Goal: Information Seeking & Learning: Learn about a topic

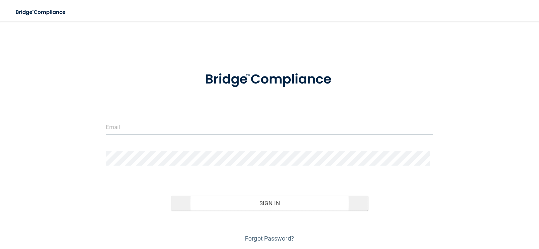
type input "[EMAIL_ADDRESS][DOMAIN_NAME]"
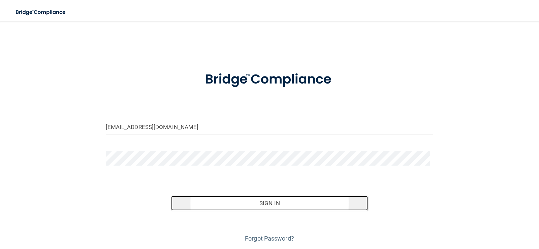
click at [235, 202] on button "Sign In" at bounding box center [269, 203] width 197 height 15
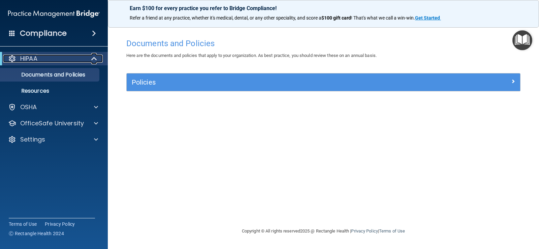
click at [93, 57] on span at bounding box center [95, 59] width 6 height 8
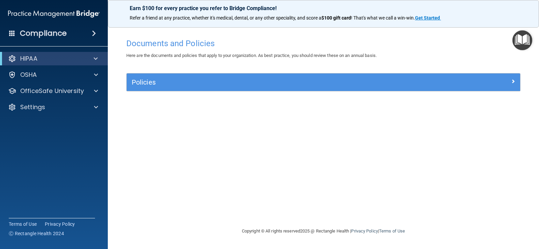
click at [92, 31] on span at bounding box center [94, 33] width 4 height 8
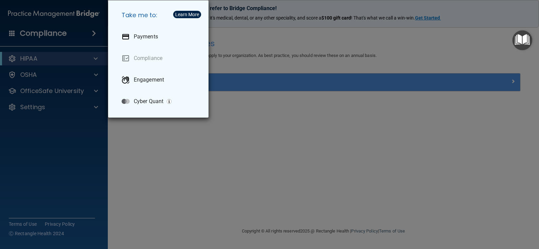
click at [197, 193] on div "Take me to: Payments Compliance Engagement Cyber Quant" at bounding box center [269, 124] width 539 height 249
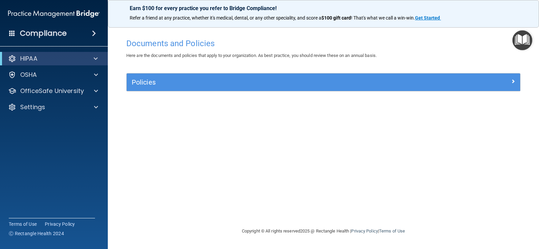
click at [96, 54] on div "HIPAA" at bounding box center [54, 58] width 108 height 13
click at [40, 56] on div "HIPAA" at bounding box center [44, 59] width 83 height 8
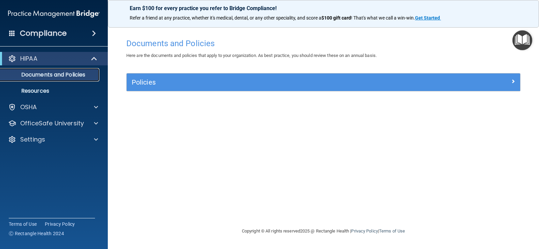
click at [41, 73] on p "Documents and Policies" at bounding box center [50, 74] width 92 height 7
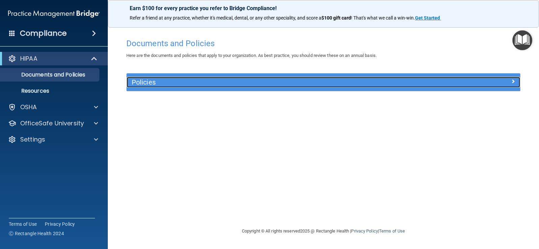
click at [191, 84] on h5 "Policies" at bounding box center [274, 82] width 285 height 7
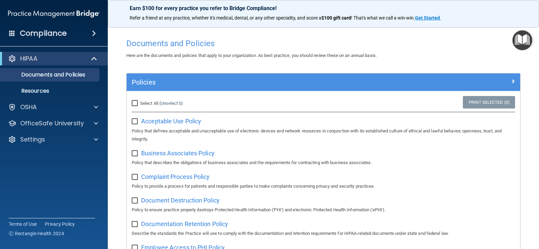
click at [136, 120] on input "checkbox" at bounding box center [136, 121] width 8 height 5
click at [135, 120] on input "checkbox" at bounding box center [136, 121] width 8 height 5
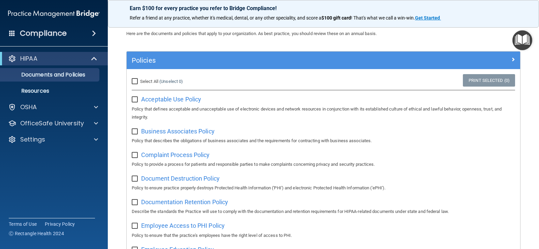
scroll to position [34, 0]
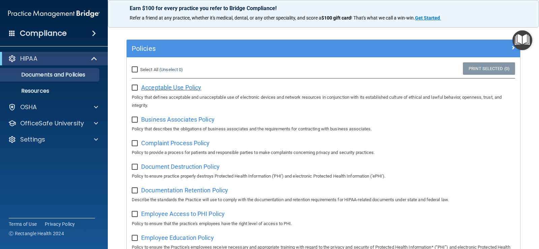
click at [195, 84] on span "Acceptable Use Policy" at bounding box center [171, 87] width 60 height 7
click at [135, 87] on input "checkbox" at bounding box center [136, 87] width 8 height 5
click at [136, 87] on input "checkbox" at bounding box center [136, 87] width 8 height 5
checkbox input "false"
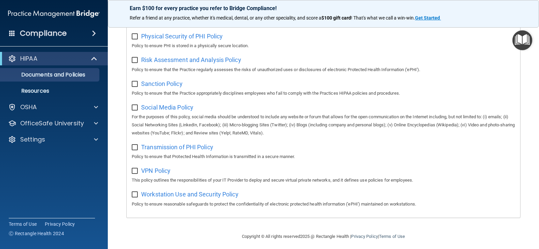
scroll to position [438, 0]
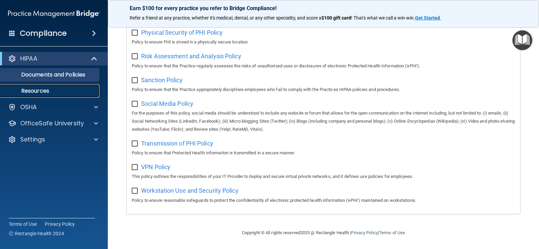
click at [40, 91] on p "Resources" at bounding box center [50, 91] width 92 height 7
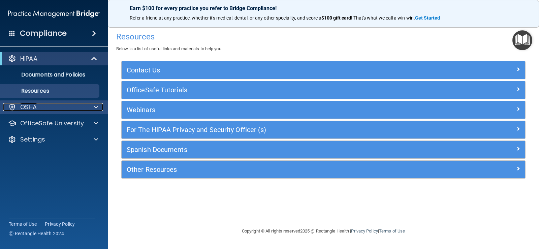
click at [94, 103] on span at bounding box center [96, 107] width 4 height 8
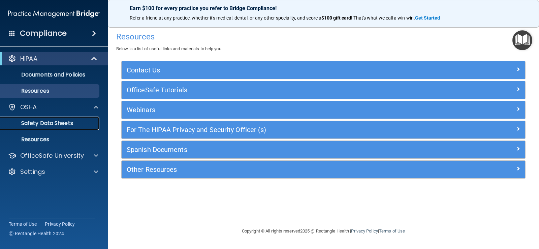
click at [47, 123] on p "Safety Data Sheets" at bounding box center [50, 123] width 92 height 7
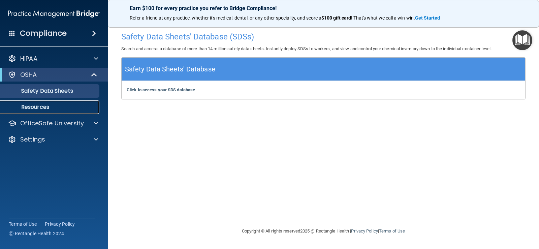
click at [50, 104] on p "Resources" at bounding box center [50, 107] width 92 height 7
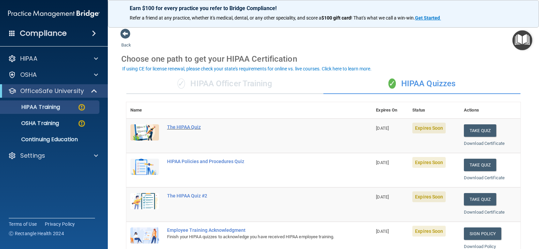
click at [188, 125] on div "The HIPAA Quiz" at bounding box center [252, 126] width 171 height 5
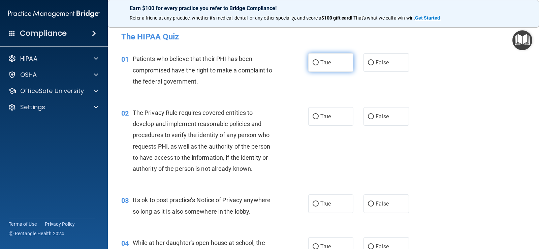
click at [313, 61] on input "True" at bounding box center [316, 62] width 6 height 5
radio input "true"
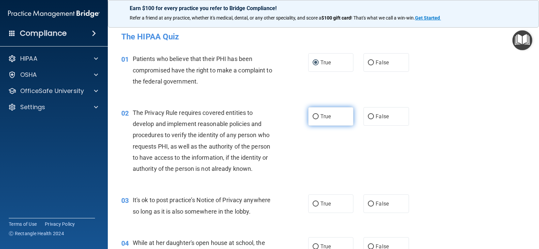
click at [313, 118] on input "True" at bounding box center [316, 116] width 6 height 5
radio input "true"
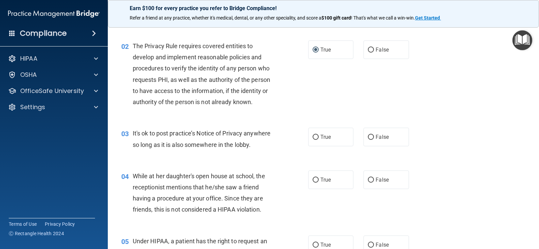
scroll to position [67, 0]
click at [368, 135] on input "False" at bounding box center [371, 136] width 6 height 5
radio input "true"
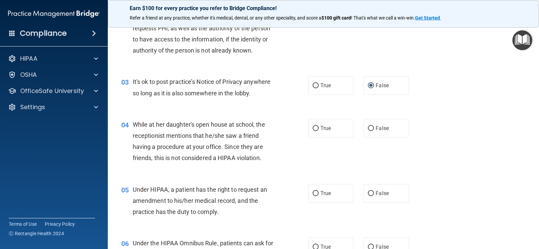
scroll to position [135, 0]
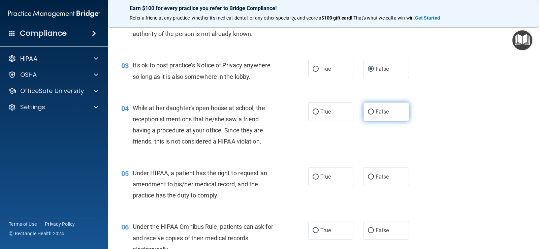
click at [370, 110] on input "False" at bounding box center [371, 112] width 6 height 5
radio input "true"
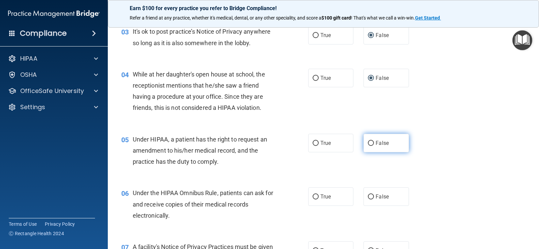
click at [369, 141] on input "False" at bounding box center [371, 143] width 6 height 5
radio input "true"
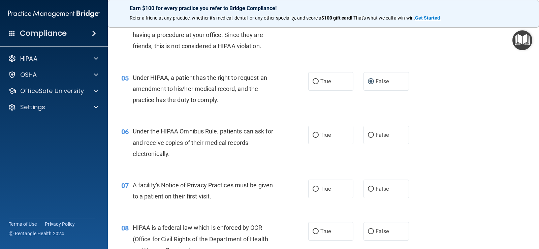
scroll to position [236, 0]
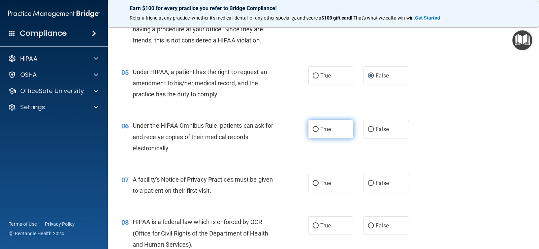
click at [315, 128] on input "True" at bounding box center [316, 129] width 6 height 5
radio input "true"
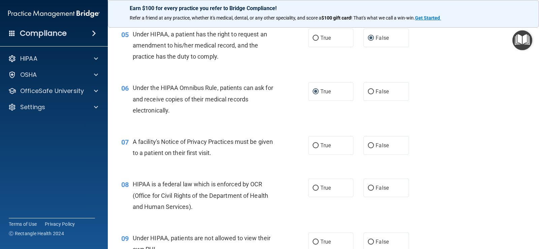
scroll to position [303, 0]
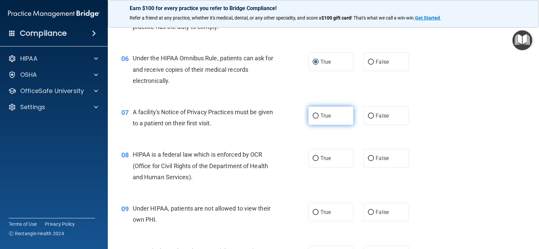
click at [313, 115] on input "True" at bounding box center [316, 116] width 6 height 5
radio input "true"
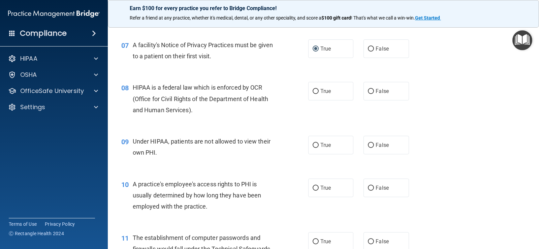
scroll to position [371, 0]
click at [315, 89] on input "True" at bounding box center [316, 91] width 6 height 5
radio input "true"
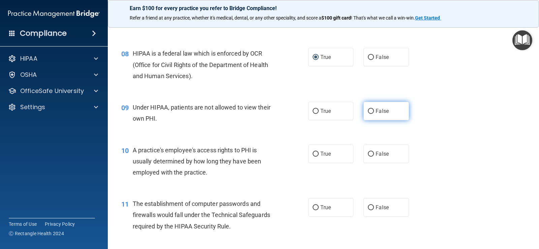
click at [368, 111] on input "False" at bounding box center [371, 111] width 6 height 5
radio input "true"
click at [368, 153] on input "False" at bounding box center [371, 154] width 6 height 5
radio input "true"
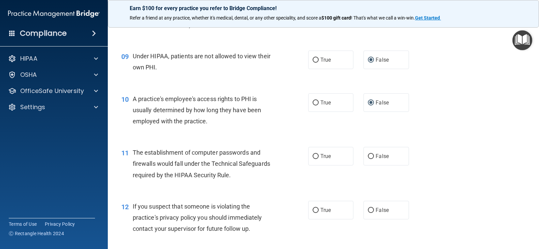
scroll to position [472, 0]
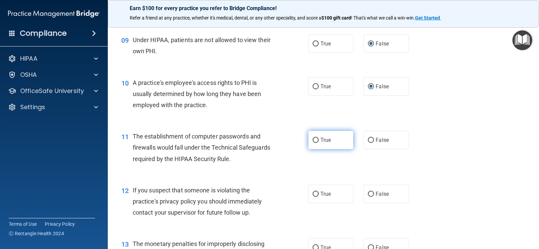
click at [313, 139] on input "True" at bounding box center [316, 140] width 6 height 5
radio input "true"
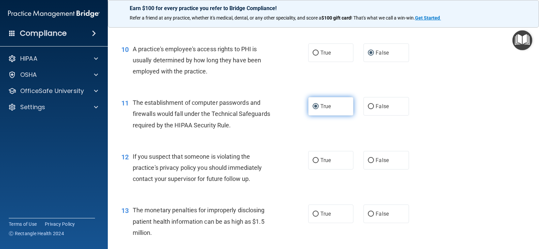
scroll to position [539, 0]
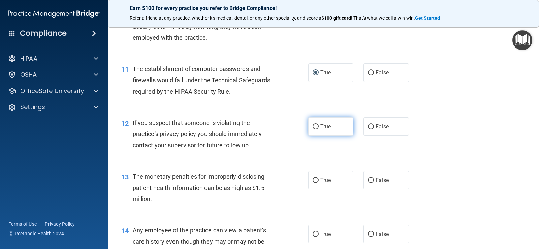
click at [313, 128] on input "True" at bounding box center [316, 126] width 6 height 5
radio input "true"
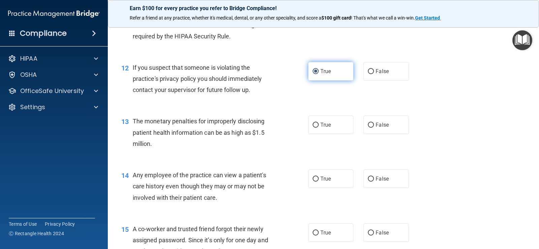
scroll to position [607, 0]
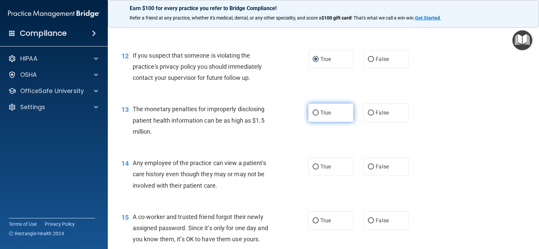
click at [315, 112] on input "True" at bounding box center [316, 113] width 6 height 5
radio input "true"
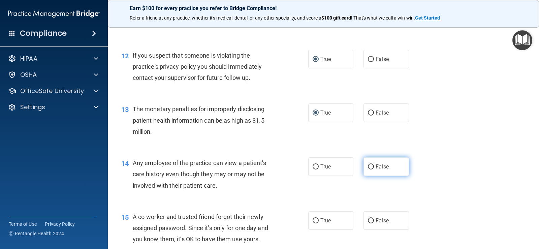
click at [369, 166] on input "False" at bounding box center [371, 166] width 6 height 5
radio input "true"
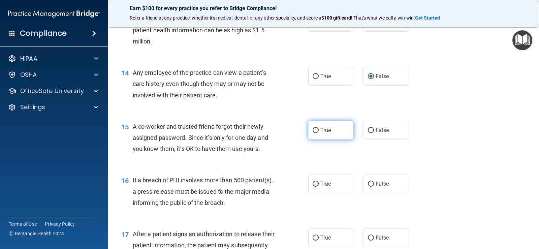
scroll to position [708, 0]
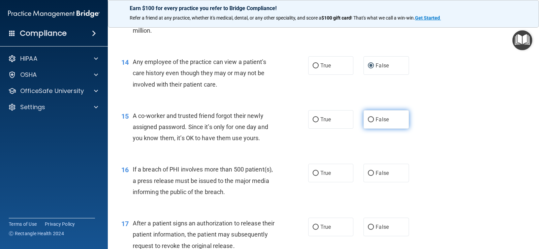
click at [368, 119] on input "False" at bounding box center [371, 119] width 6 height 5
radio input "true"
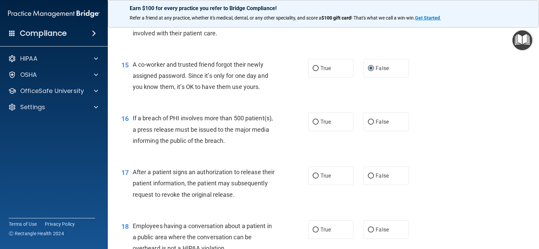
scroll to position [775, 0]
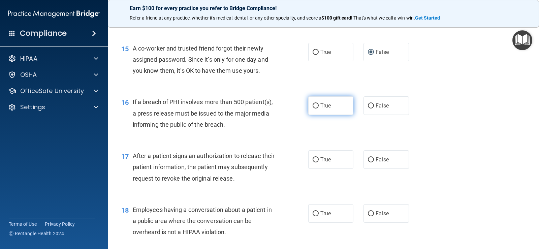
click at [313, 104] on input "True" at bounding box center [316, 105] width 6 height 5
radio input "true"
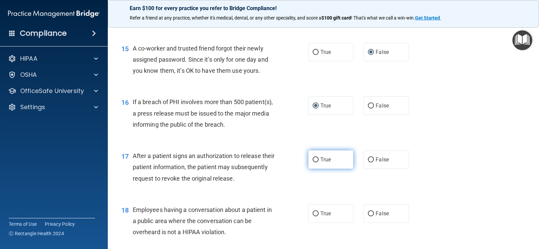
click at [313, 157] on input "True" at bounding box center [316, 159] width 6 height 5
radio input "true"
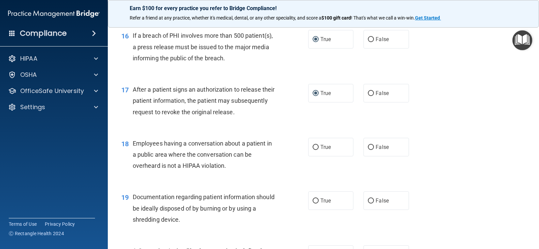
scroll to position [843, 0]
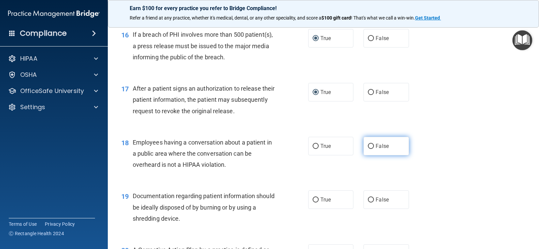
click at [369, 145] on input "False" at bounding box center [371, 146] width 6 height 5
radio input "true"
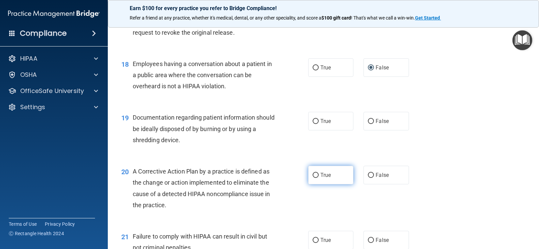
scroll to position [944, 0]
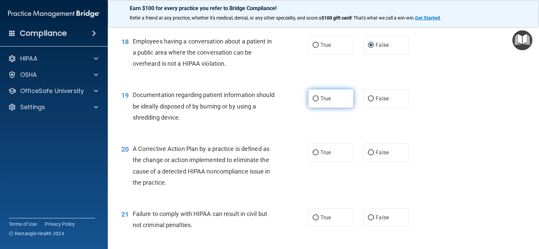
click at [316, 97] on input "True" at bounding box center [316, 98] width 6 height 5
radio input "true"
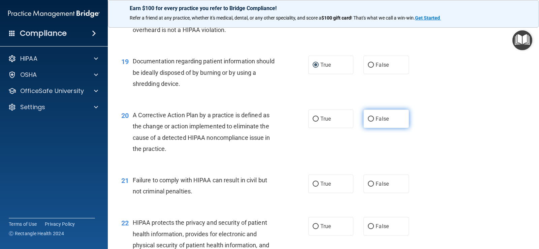
click at [369, 115] on label "False" at bounding box center [386, 119] width 45 height 19
click at [369, 117] on input "False" at bounding box center [371, 119] width 6 height 5
radio input "true"
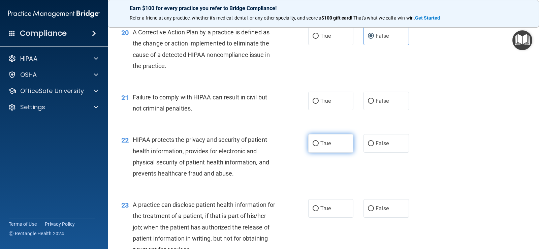
scroll to position [1079, 0]
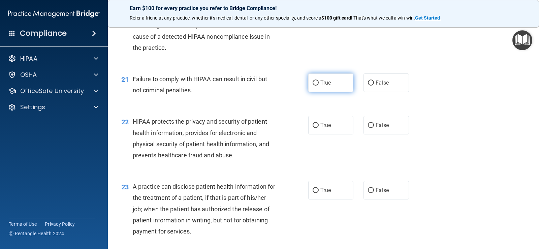
click at [314, 84] on input "True" at bounding box center [316, 83] width 6 height 5
radio input "true"
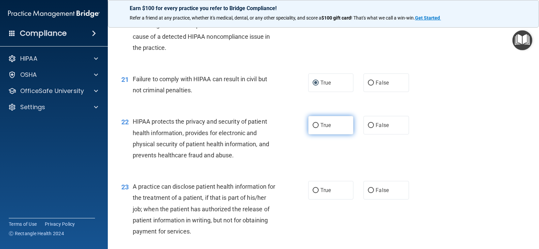
click at [315, 125] on input "True" at bounding box center [316, 125] width 6 height 5
radio input "true"
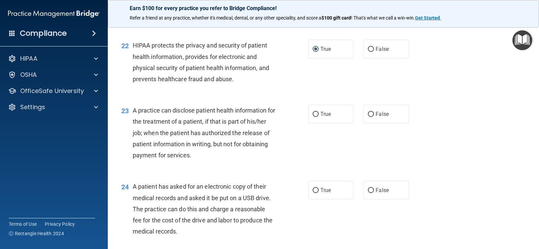
scroll to position [1180, 0]
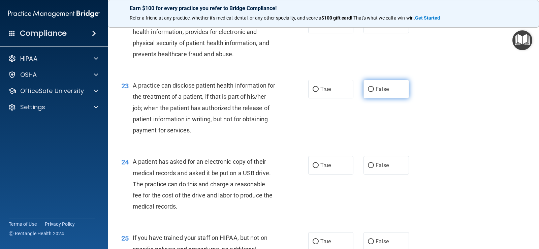
click at [369, 89] on input "False" at bounding box center [371, 89] width 6 height 5
radio input "true"
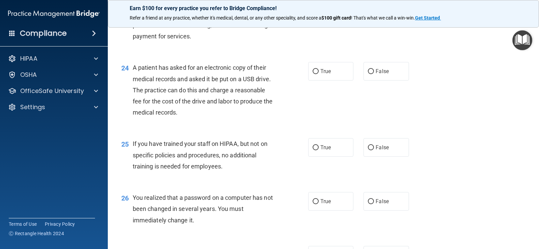
scroll to position [1281, 0]
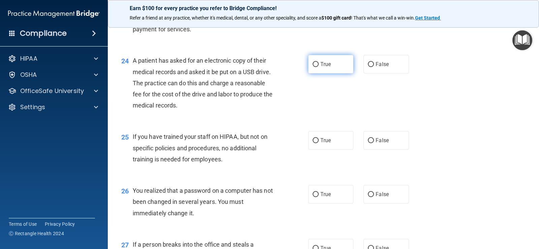
click at [315, 64] on input "True" at bounding box center [316, 64] width 6 height 5
radio input "true"
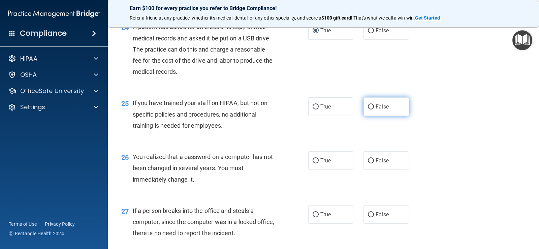
click at [369, 106] on input "False" at bounding box center [371, 106] width 6 height 5
radio input "true"
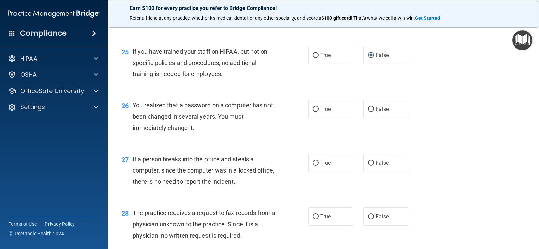
scroll to position [1382, 0]
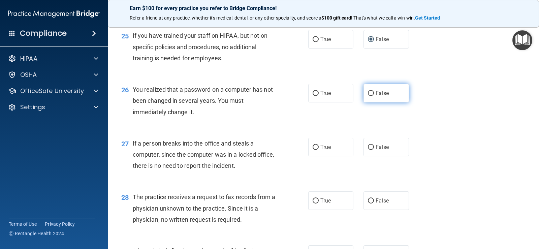
click at [370, 92] on input "False" at bounding box center [371, 93] width 6 height 5
radio input "true"
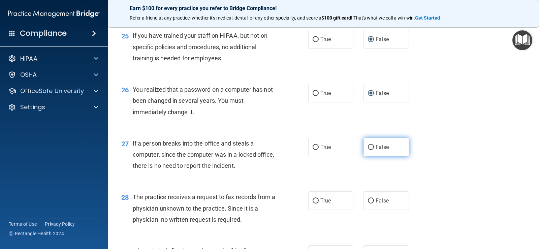
click at [368, 146] on input "False" at bounding box center [371, 147] width 6 height 5
radio input "true"
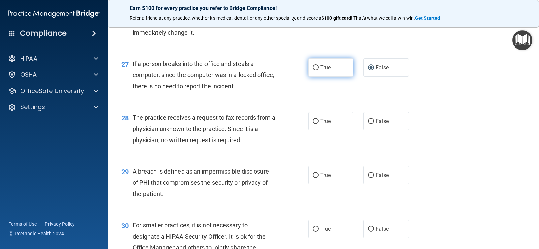
scroll to position [1483, 0]
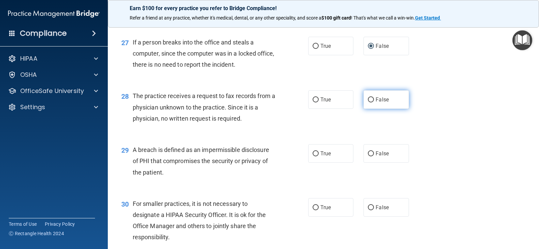
drag, startPoint x: 370, startPoint y: 99, endPoint x: 366, endPoint y: 101, distance: 5.0
click at [369, 99] on input "False" at bounding box center [371, 99] width 6 height 5
radio input "true"
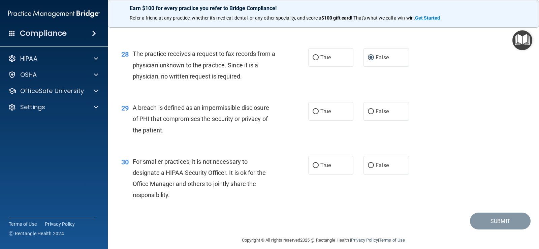
scroll to position [1533, 0]
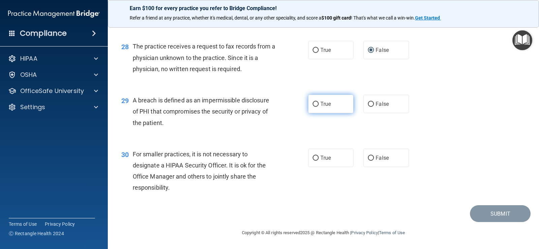
click at [313, 105] on input "True" at bounding box center [316, 104] width 6 height 5
radio input "true"
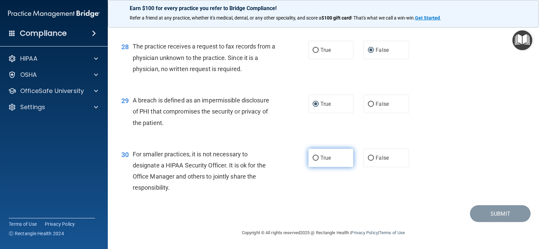
click at [313, 157] on input "True" at bounding box center [316, 158] width 6 height 5
radio input "true"
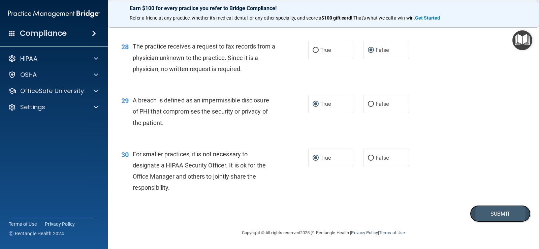
click at [489, 208] on button "Submit" at bounding box center [500, 213] width 61 height 17
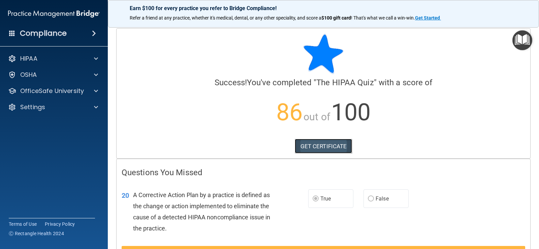
click at [332, 141] on link "GET CERTIFICATE" at bounding box center [324, 146] width 58 height 15
click at [97, 56] on span at bounding box center [96, 59] width 4 height 8
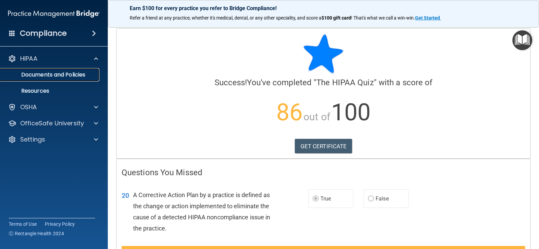
click at [74, 72] on p "Documents and Policies" at bounding box center [50, 74] width 92 height 7
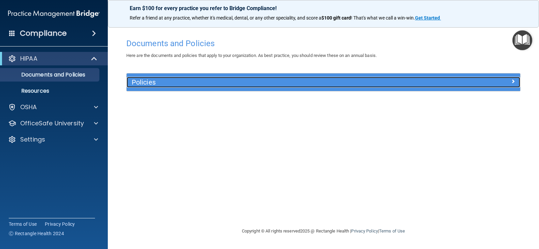
click at [294, 78] on div "Policies" at bounding box center [274, 82] width 295 height 11
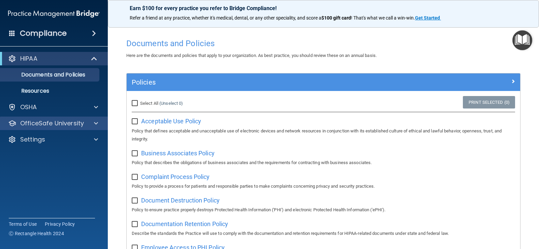
click at [81, 117] on div "OfficeSafe University" at bounding box center [54, 123] width 108 height 13
click at [46, 160] on accordion "HIPAA Documents and Policies Report an Incident Business Associates Emergency P…" at bounding box center [54, 105] width 108 height 113
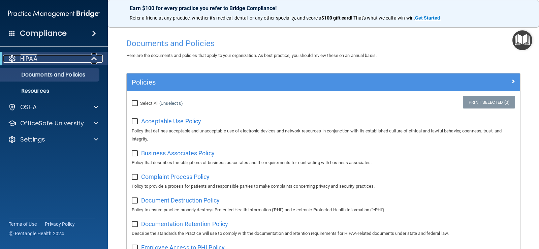
click at [94, 55] on span at bounding box center [95, 59] width 6 height 8
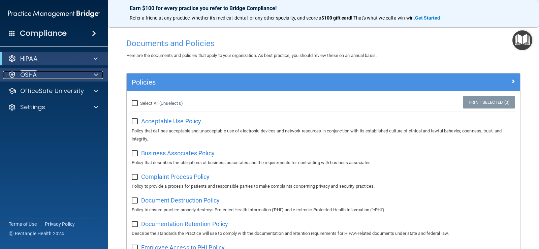
click at [96, 73] on span at bounding box center [96, 75] width 4 height 8
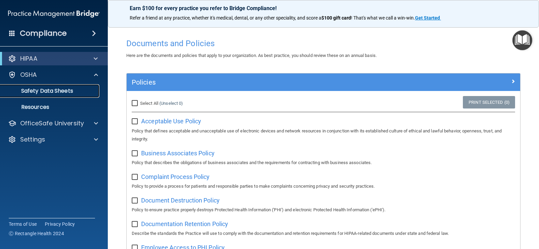
click at [58, 89] on p "Safety Data Sheets" at bounding box center [50, 91] width 92 height 7
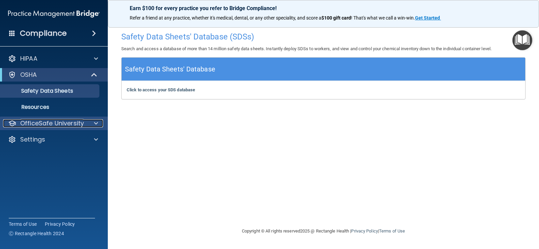
click at [46, 123] on p "OfficeSafe University" at bounding box center [52, 123] width 64 height 8
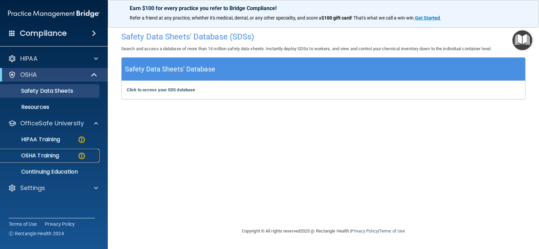
click at [41, 152] on p "OSHA Training" at bounding box center [31, 155] width 55 height 7
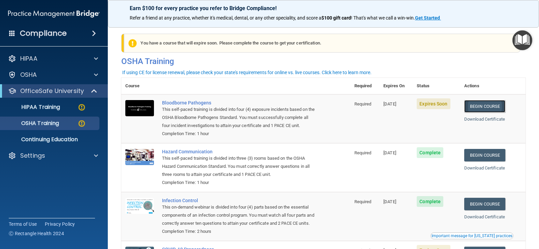
click at [489, 103] on link "Begin Course" at bounding box center [485, 106] width 41 height 12
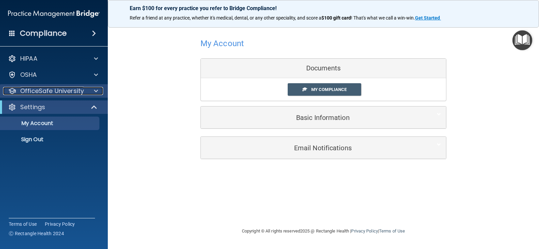
click at [95, 89] on span at bounding box center [96, 91] width 4 height 8
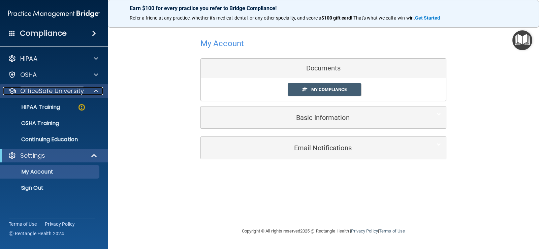
click at [95, 89] on span at bounding box center [96, 91] width 4 height 8
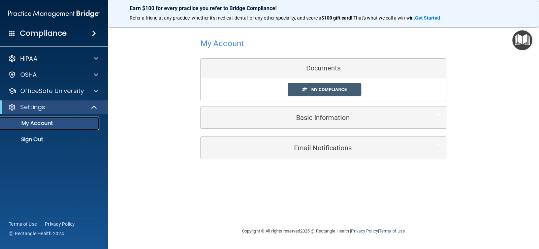
click at [78, 119] on link "My Account" at bounding box center [46, 123] width 106 height 13
click at [25, 123] on p "My Account" at bounding box center [50, 123] width 92 height 7
click at [95, 58] on span at bounding box center [96, 59] width 4 height 8
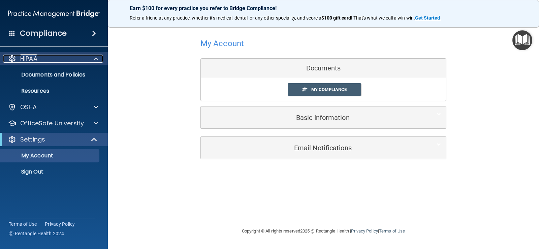
click at [95, 58] on span at bounding box center [96, 59] width 4 height 8
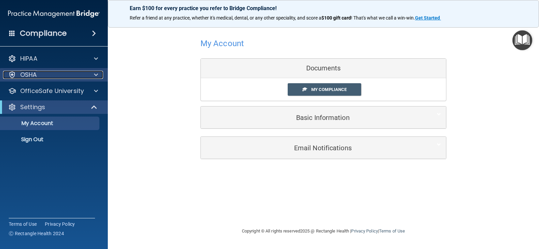
click at [95, 75] on span at bounding box center [96, 75] width 4 height 8
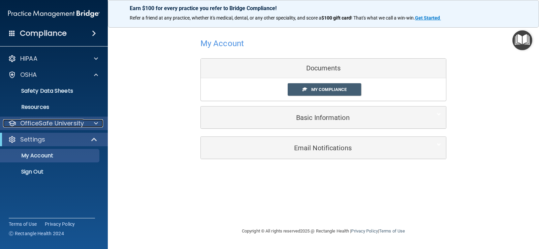
click at [40, 121] on p "OfficeSafe University" at bounding box center [52, 123] width 64 height 8
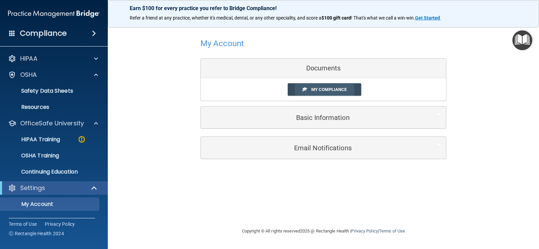
click at [317, 85] on link "My Compliance" at bounding box center [325, 89] width 74 height 12
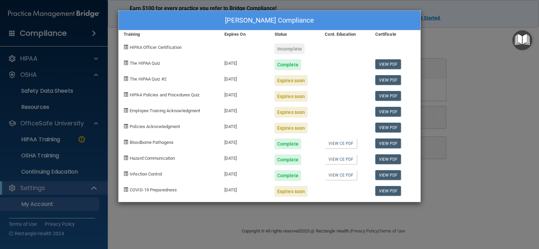
click at [139, 47] on span "HIPAA Officer Certification" at bounding box center [156, 47] width 52 height 5
click at [125, 48] on span at bounding box center [126, 47] width 4 height 4
click at [288, 48] on div "Incomplete" at bounding box center [290, 48] width 30 height 11
click at [460, 54] on div "Patty Hininger's Compliance Training Expires On Status Cont. Education Certific…" at bounding box center [269, 124] width 539 height 249
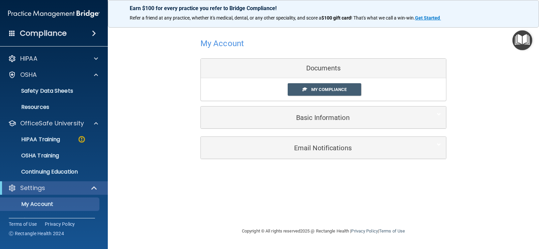
click at [93, 32] on span at bounding box center [94, 33] width 4 height 8
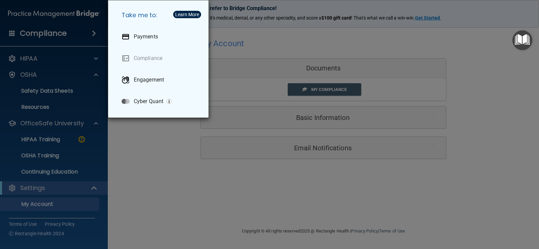
drag, startPoint x: 178, startPoint y: 211, endPoint x: 175, endPoint y: 202, distance: 9.5
click at [178, 208] on div "Take me to: Payments Compliance Engagement Cyber Quant" at bounding box center [269, 124] width 539 height 249
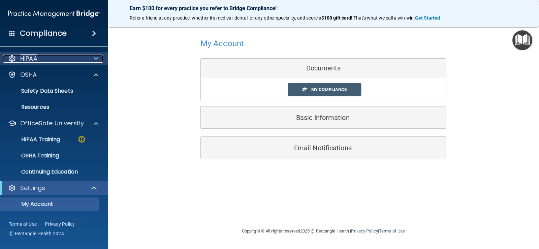
click at [96, 55] on span at bounding box center [96, 59] width 4 height 8
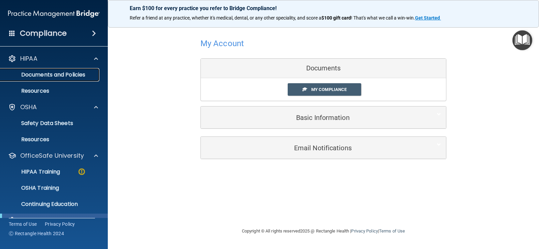
click at [54, 74] on p "Documents and Policies" at bounding box center [50, 74] width 92 height 7
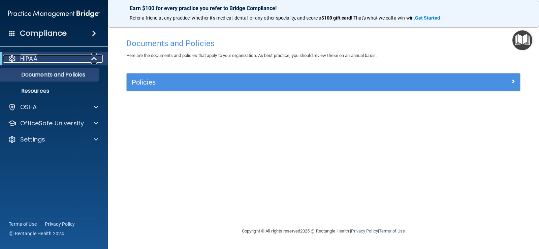
click at [94, 58] on span at bounding box center [95, 59] width 6 height 8
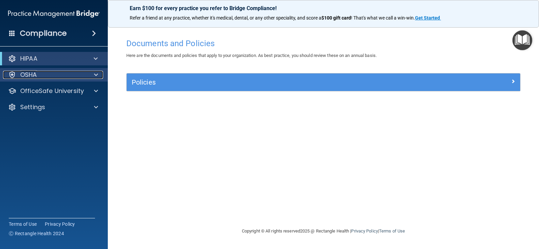
click at [94, 71] on span at bounding box center [96, 75] width 4 height 8
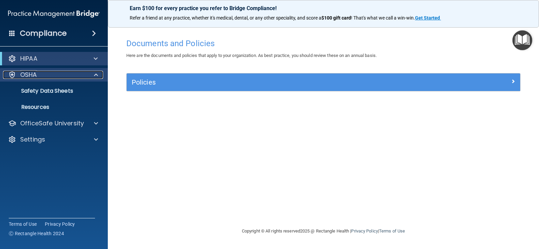
click at [94, 71] on span at bounding box center [96, 75] width 4 height 8
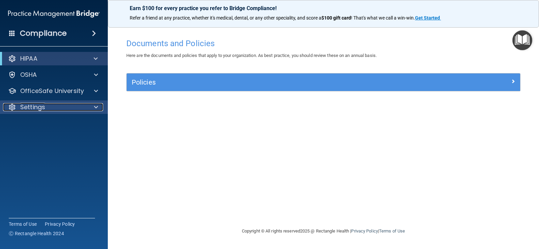
click at [97, 106] on span at bounding box center [96, 107] width 4 height 8
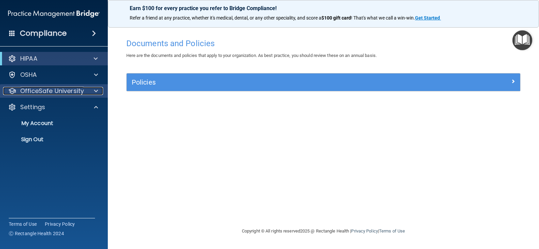
click at [97, 87] on span at bounding box center [96, 91] width 4 height 8
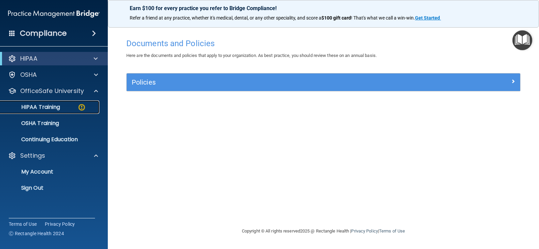
click at [47, 106] on p "HIPAA Training" at bounding box center [32, 107] width 56 height 7
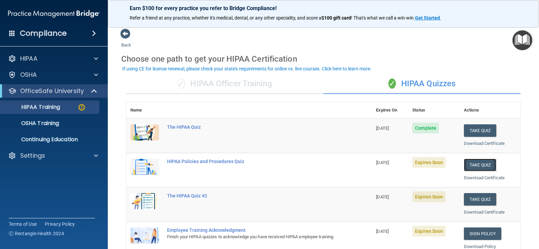
click at [482, 164] on button "Take Quiz" at bounding box center [480, 165] width 32 height 12
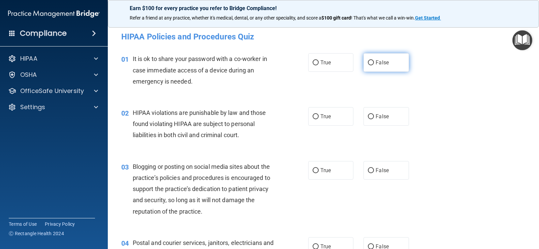
click at [368, 61] on input "False" at bounding box center [371, 62] width 6 height 5
radio input "true"
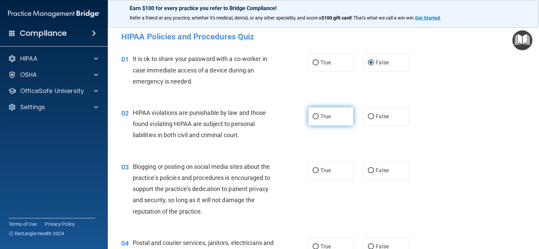
click at [313, 117] on input "True" at bounding box center [316, 116] width 6 height 5
radio input "true"
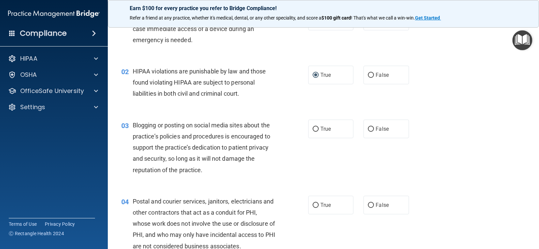
scroll to position [67, 0]
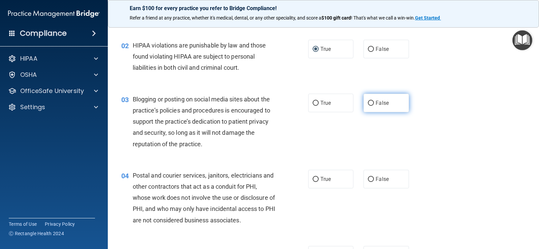
click at [368, 101] on input "False" at bounding box center [371, 103] width 6 height 5
radio input "true"
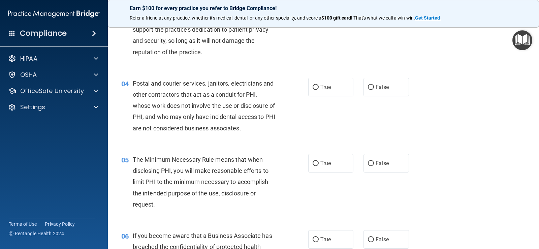
scroll to position [169, 0]
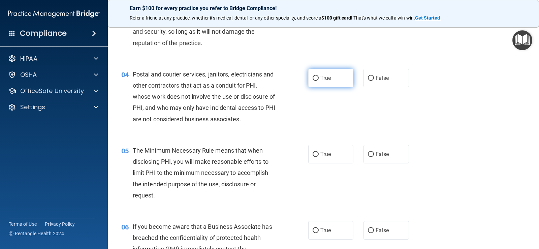
click at [313, 78] on input "True" at bounding box center [316, 78] width 6 height 5
radio input "true"
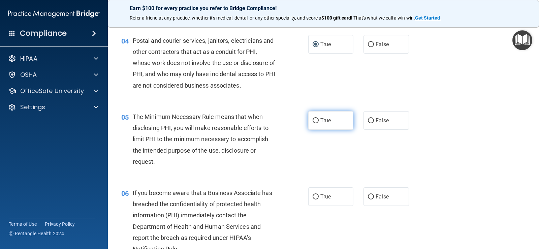
click at [314, 119] on input "True" at bounding box center [316, 120] width 6 height 5
radio input "true"
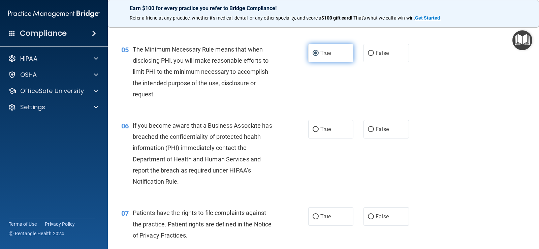
scroll to position [303, 0]
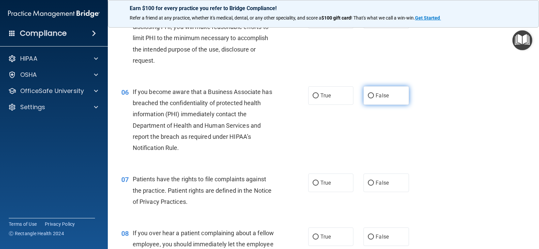
click at [368, 96] on input "False" at bounding box center [371, 95] width 6 height 5
radio input "true"
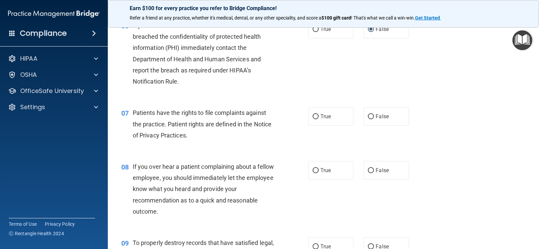
scroll to position [371, 0]
click at [315, 114] on input "True" at bounding box center [316, 115] width 6 height 5
radio input "true"
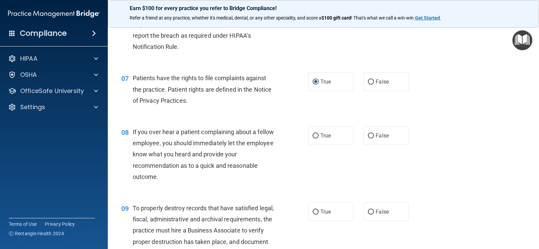
scroll to position [438, 0]
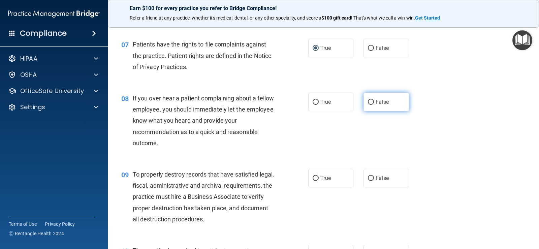
click at [368, 101] on input "False" at bounding box center [371, 102] width 6 height 5
radio input "true"
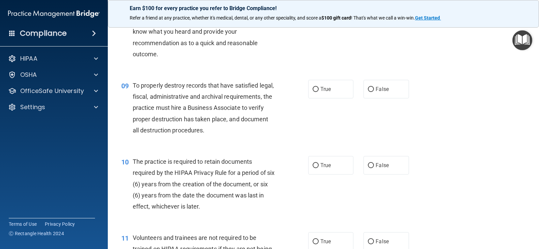
scroll to position [539, 0]
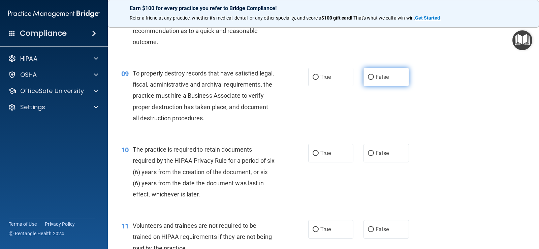
click at [368, 76] on input "False" at bounding box center [371, 77] width 6 height 5
radio input "true"
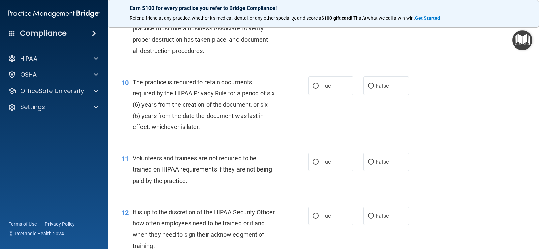
scroll to position [640, 0]
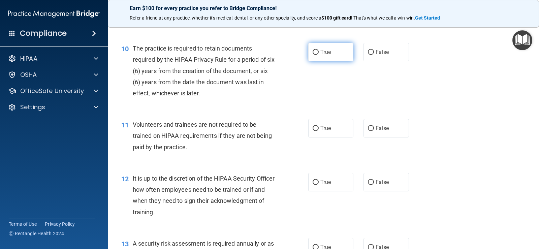
click at [313, 53] on input "True" at bounding box center [316, 52] width 6 height 5
radio input "true"
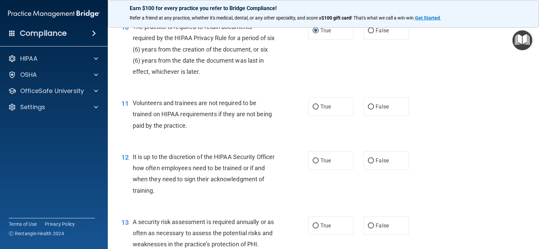
scroll to position [674, 0]
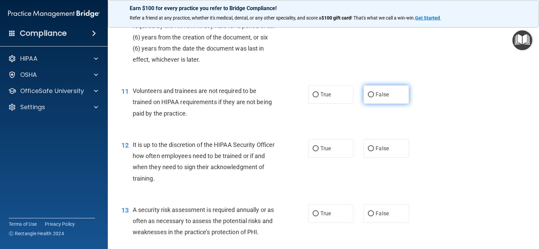
click at [368, 95] on input "False" at bounding box center [371, 94] width 6 height 5
radio input "true"
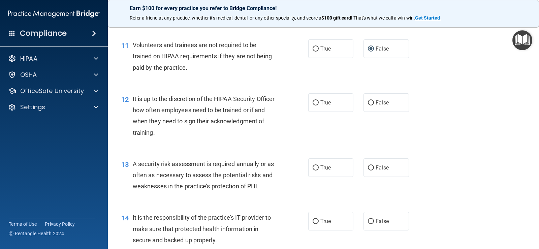
scroll to position [742, 0]
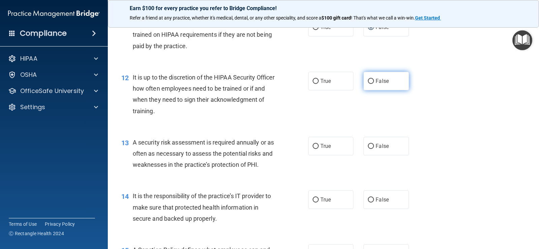
click at [368, 80] on input "False" at bounding box center [371, 81] width 6 height 5
radio input "true"
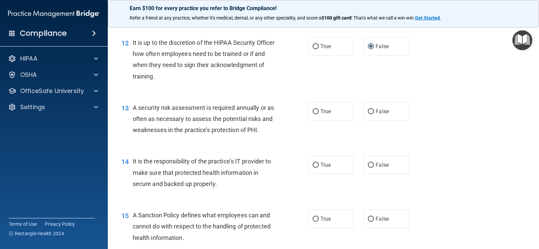
scroll to position [809, 0]
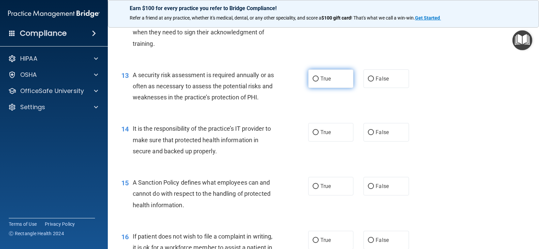
click at [313, 78] on input "True" at bounding box center [316, 79] width 6 height 5
radio input "true"
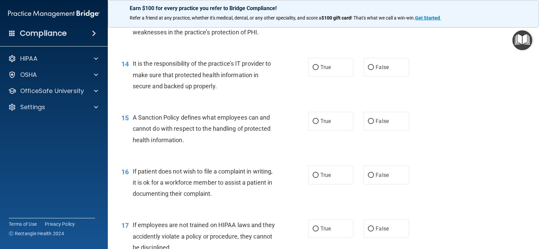
scroll to position [876, 0]
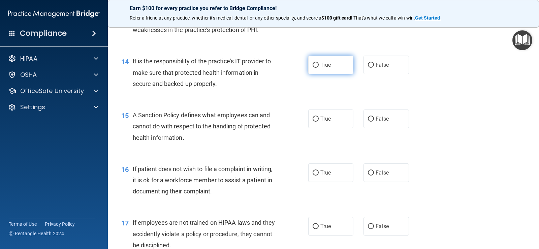
click at [313, 63] on input "True" at bounding box center [316, 65] width 6 height 5
radio input "true"
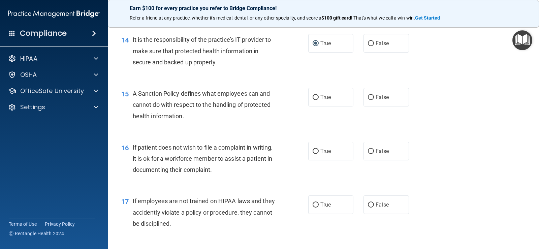
scroll to position [910, 0]
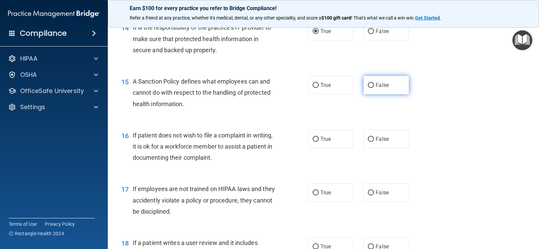
click at [370, 85] on input "False" at bounding box center [371, 85] width 6 height 5
radio input "true"
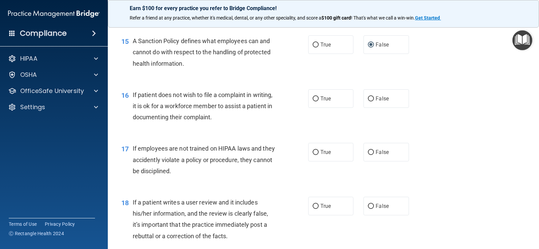
scroll to position [978, 0]
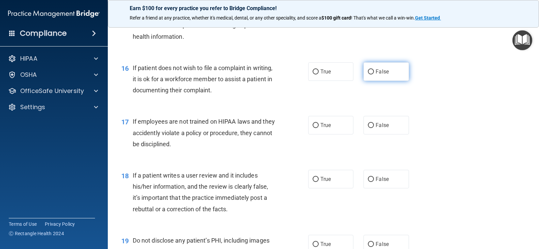
click at [368, 71] on input "False" at bounding box center [371, 71] width 6 height 5
radio input "true"
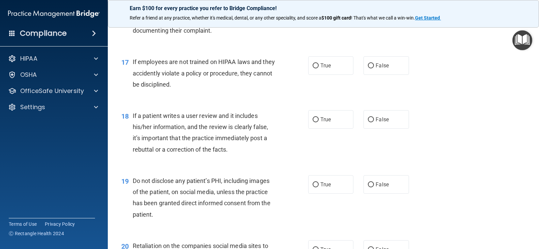
scroll to position [1045, 0]
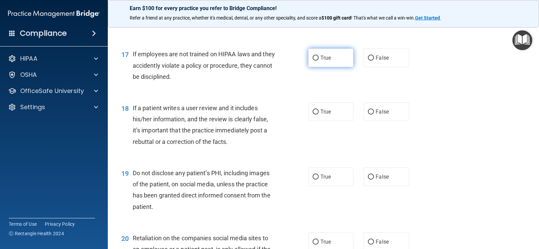
click at [313, 57] on input "True" at bounding box center [316, 58] width 6 height 5
radio input "true"
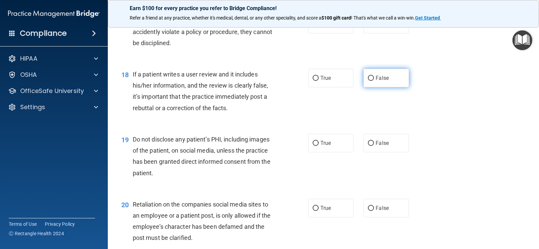
click at [368, 79] on input "False" at bounding box center [371, 78] width 6 height 5
radio input "true"
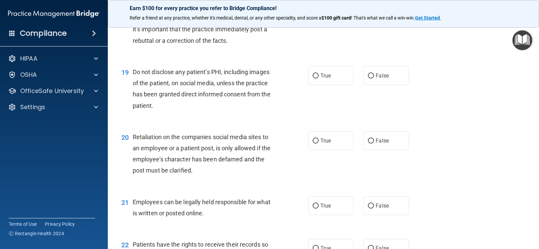
scroll to position [1180, 0]
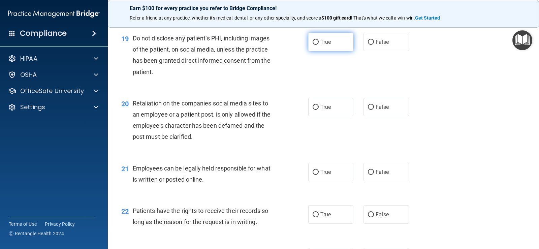
click at [313, 41] on input "True" at bounding box center [316, 42] width 6 height 5
radio input "true"
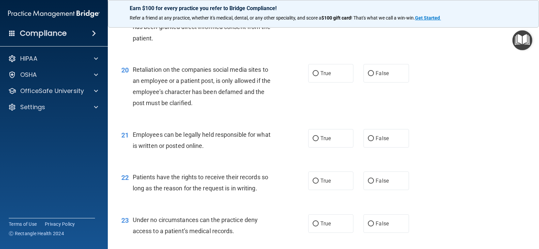
scroll to position [1247, 0]
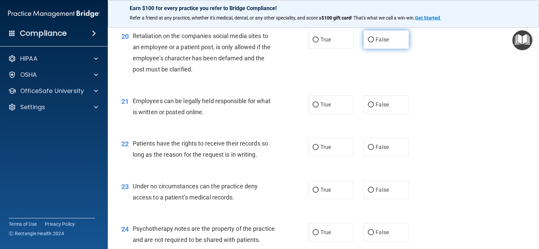
click at [369, 37] on input "False" at bounding box center [371, 39] width 6 height 5
radio input "true"
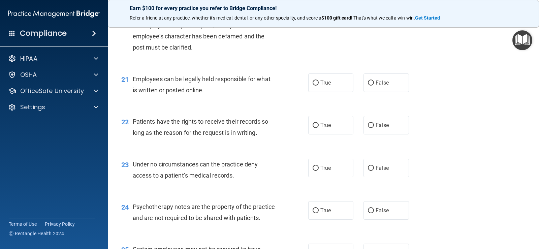
scroll to position [1281, 0]
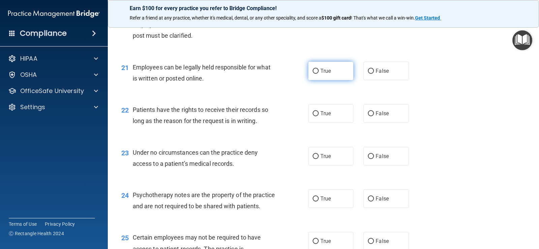
click at [313, 71] on input "True" at bounding box center [316, 71] width 6 height 5
radio input "true"
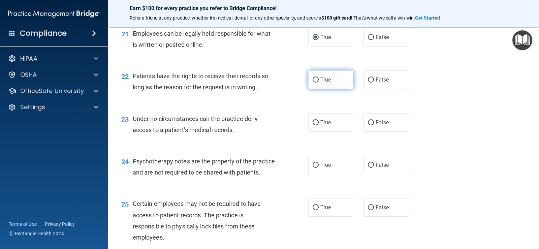
click at [314, 80] on input "True" at bounding box center [316, 80] width 6 height 5
radio input "true"
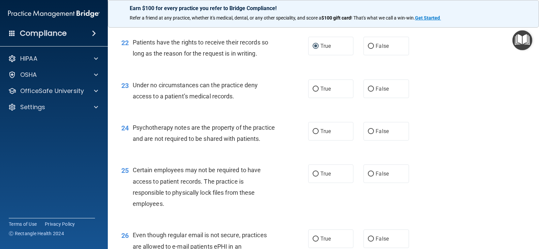
scroll to position [1382, 0]
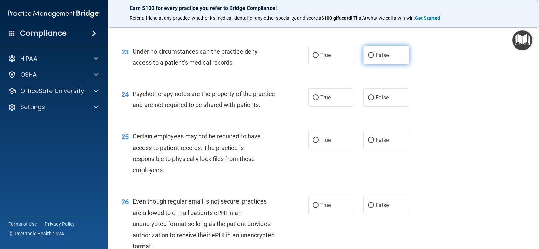
click at [368, 55] on input "False" at bounding box center [371, 55] width 6 height 5
radio input "true"
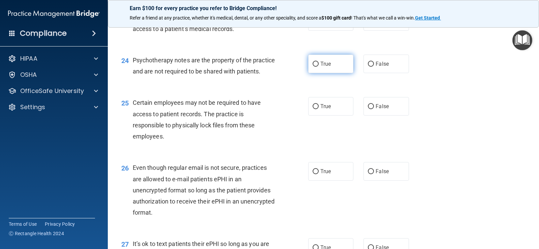
click at [313, 64] on input "True" at bounding box center [316, 64] width 6 height 5
radio input "true"
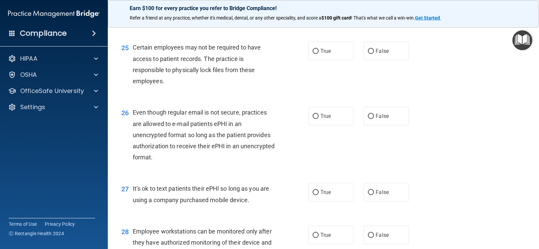
scroll to position [1483, 0]
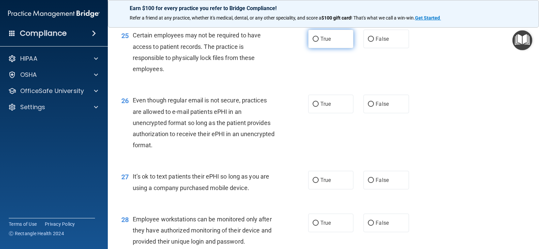
click at [314, 42] on input "True" at bounding box center [316, 39] width 6 height 5
radio input "true"
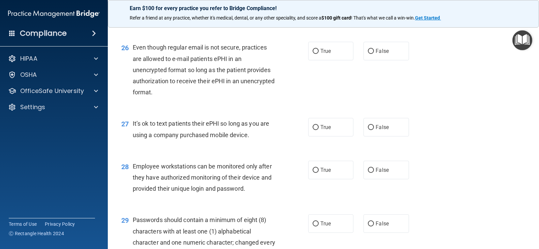
scroll to position [1551, 0]
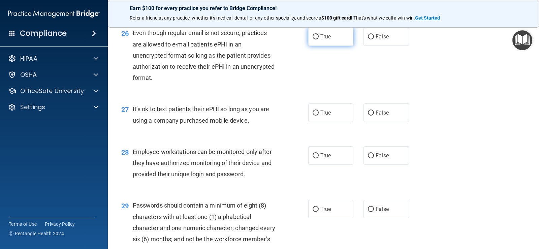
click at [314, 39] on input "True" at bounding box center [316, 36] width 6 height 5
radio input "true"
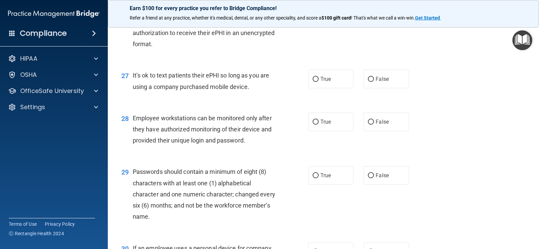
scroll to position [1618, 0]
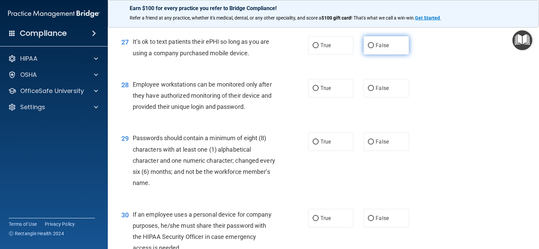
click at [369, 48] on input "False" at bounding box center [371, 45] width 6 height 5
radio input "true"
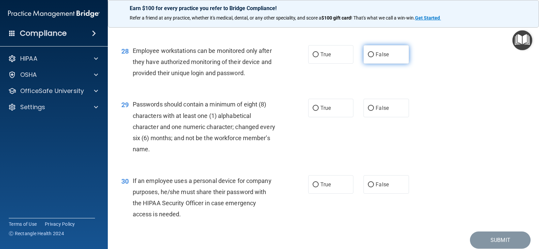
click at [368, 57] on input "False" at bounding box center [371, 54] width 6 height 5
radio input "true"
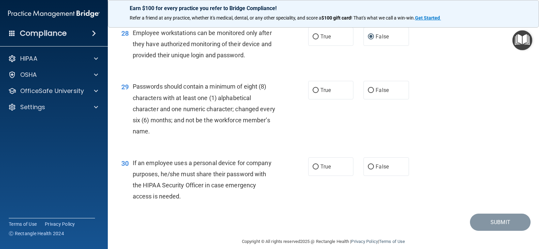
scroll to position [1685, 0]
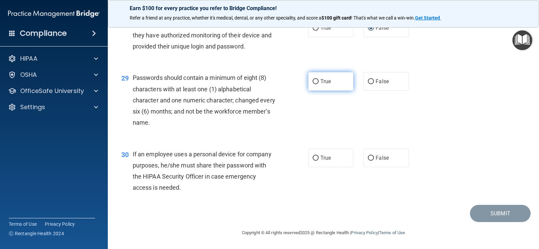
click at [313, 84] on input "True" at bounding box center [316, 81] width 6 height 5
radio input "true"
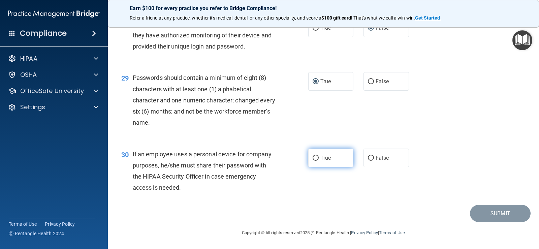
click at [313, 157] on input "True" at bounding box center [316, 158] width 6 height 5
radio input "true"
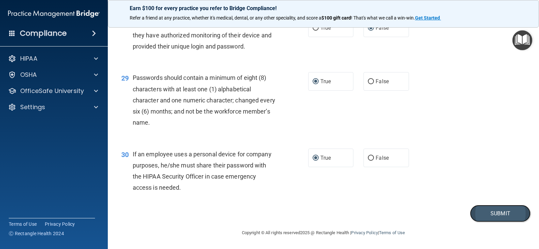
click at [491, 212] on button "Submit" at bounding box center [500, 213] width 61 height 17
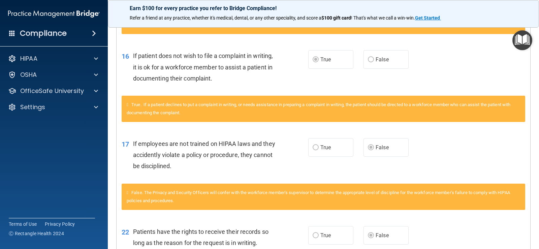
scroll to position [50, 0]
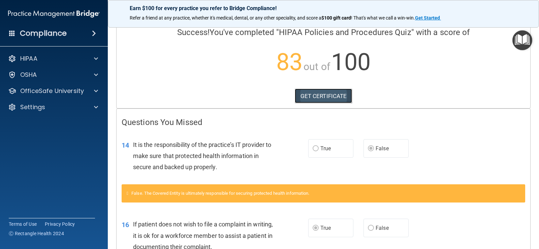
click at [324, 90] on link "GET CERTIFICATE" at bounding box center [324, 96] width 58 height 15
click at [92, 29] on div "Compliance" at bounding box center [54, 33] width 108 height 15
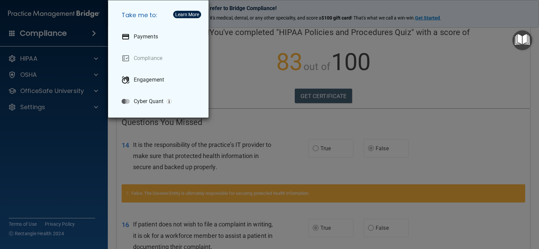
click at [73, 130] on div "Take me to: Payments Compliance Engagement Cyber Quant" at bounding box center [269, 124] width 539 height 249
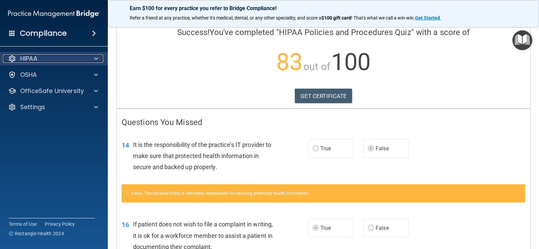
click at [94, 58] on div at bounding box center [95, 59] width 17 height 8
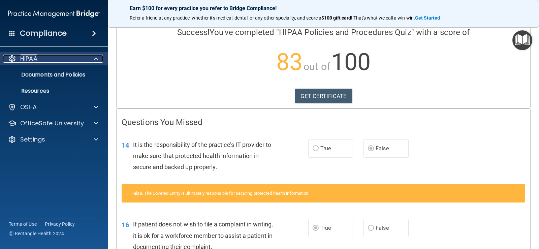
click at [94, 58] on div at bounding box center [95, 59] width 17 height 8
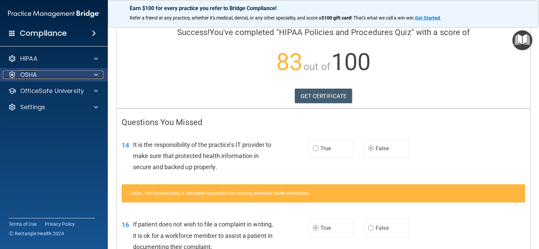
click at [94, 71] on span at bounding box center [96, 75] width 4 height 8
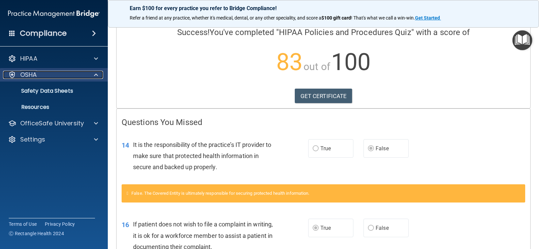
click at [94, 71] on span at bounding box center [96, 75] width 4 height 8
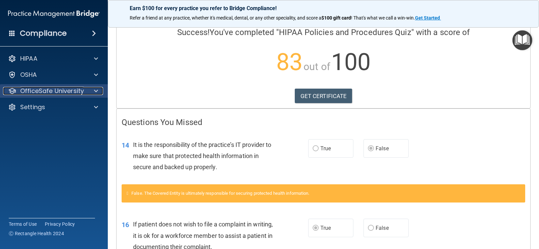
click at [94, 90] on span at bounding box center [96, 91] width 4 height 8
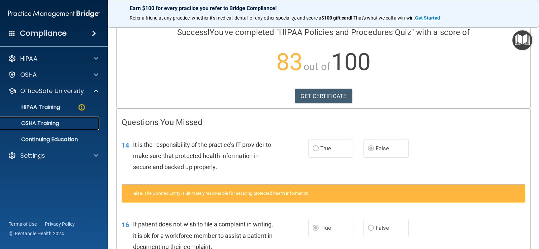
click at [52, 120] on p "OSHA Training" at bounding box center [31, 123] width 55 height 7
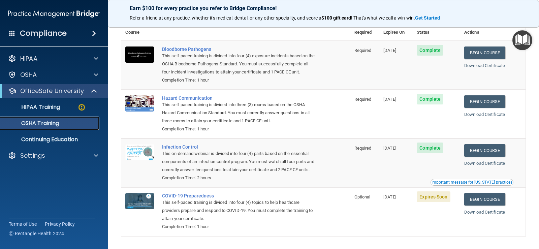
scroll to position [66, 0]
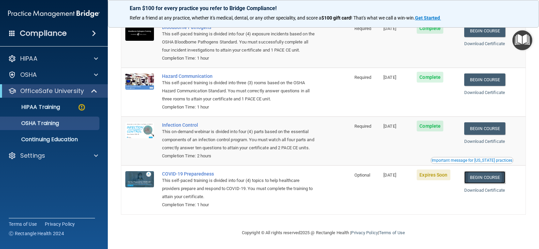
click at [480, 177] on link "Begin Course" at bounding box center [485, 177] width 41 height 12
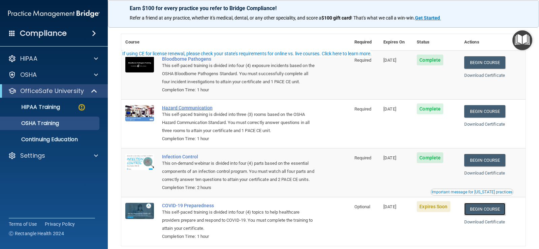
scroll to position [0, 0]
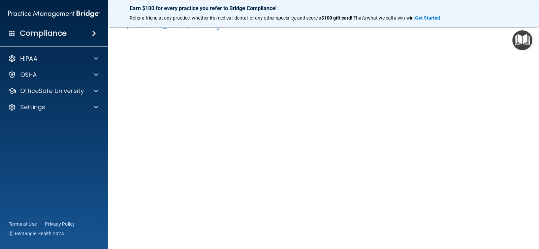
scroll to position [34, 0]
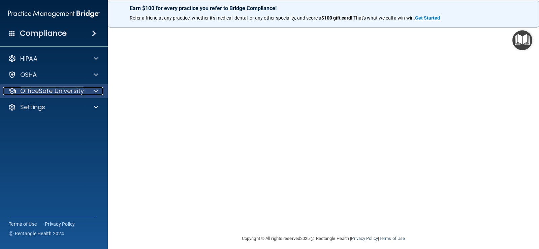
click at [52, 88] on p "OfficeSafe University" at bounding box center [52, 91] width 64 height 8
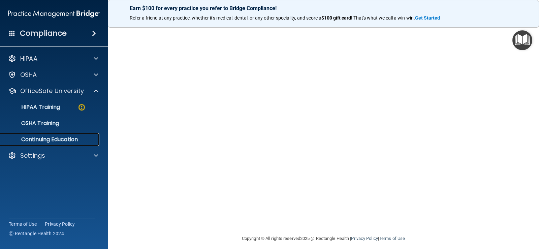
click at [44, 139] on p "Continuing Education" at bounding box center [50, 139] width 92 height 7
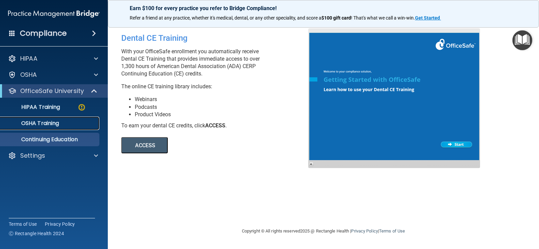
click at [41, 119] on link "OSHA Training" at bounding box center [46, 123] width 106 height 13
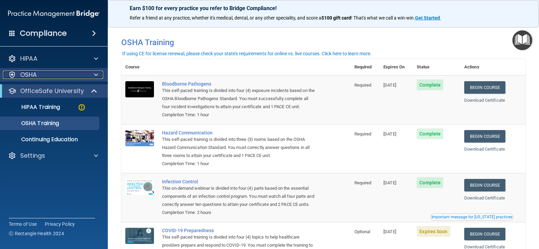
click at [95, 74] on span at bounding box center [96, 75] width 4 height 8
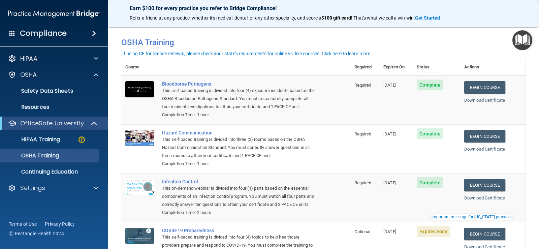
click at [64, 30] on h4 "Compliance" at bounding box center [43, 33] width 47 height 9
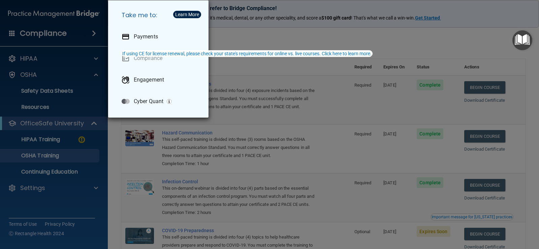
click at [144, 53] on div "If using CE for license renewal, please check your state's requirements for onl…" at bounding box center [246, 53] width 249 height 5
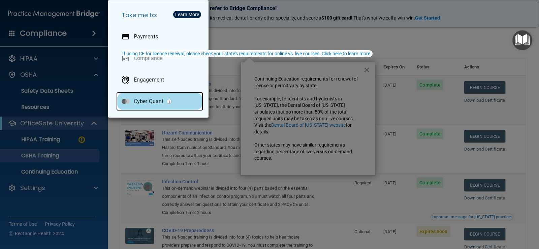
click at [147, 101] on p "Cyber Quant" at bounding box center [149, 101] width 30 height 7
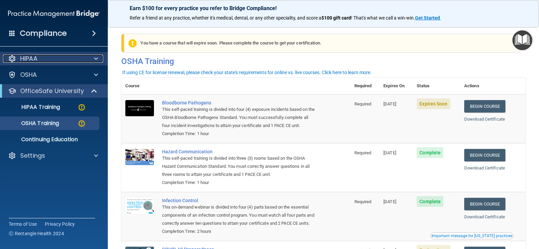
click at [92, 57] on div at bounding box center [95, 59] width 17 height 8
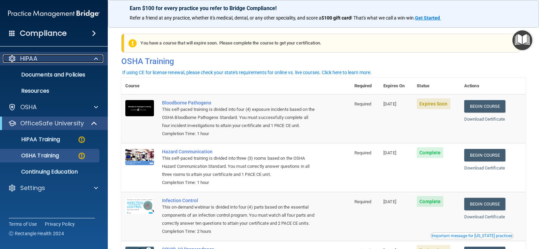
click at [92, 57] on div at bounding box center [95, 59] width 17 height 8
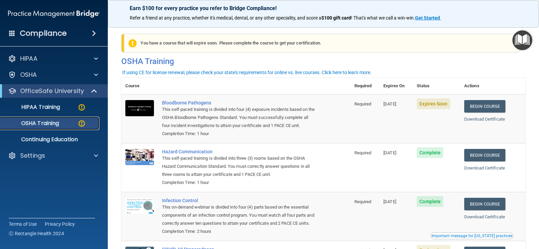
click at [35, 123] on p "OSHA Training" at bounding box center [31, 123] width 55 height 7
click at [39, 104] on p "HIPAA Training" at bounding box center [32, 107] width 56 height 7
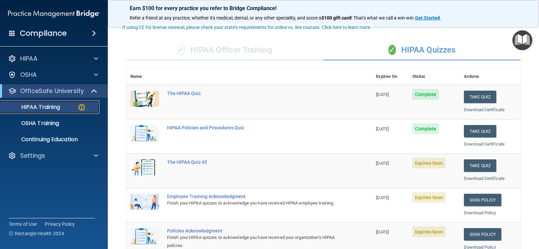
scroll to position [67, 0]
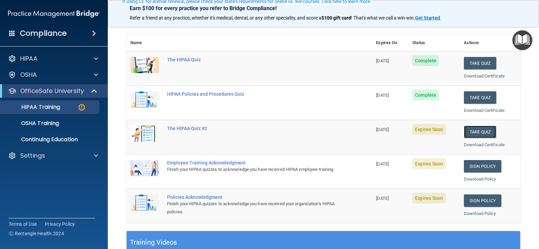
click at [486, 129] on button "Take Quiz" at bounding box center [480, 132] width 32 height 12
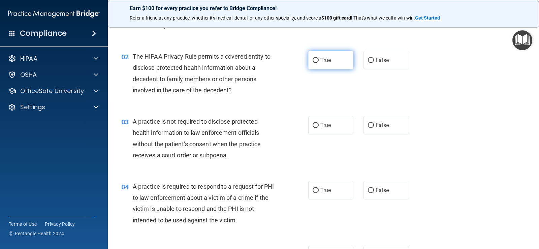
click at [314, 58] on input "True" at bounding box center [316, 60] width 6 height 5
radio input "true"
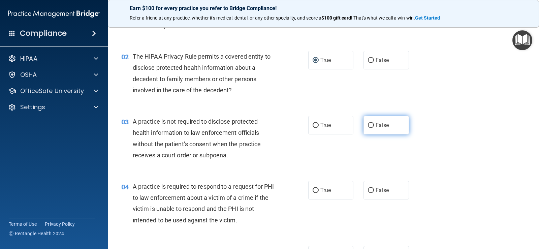
click at [369, 125] on input "False" at bounding box center [371, 125] width 6 height 5
radio input "true"
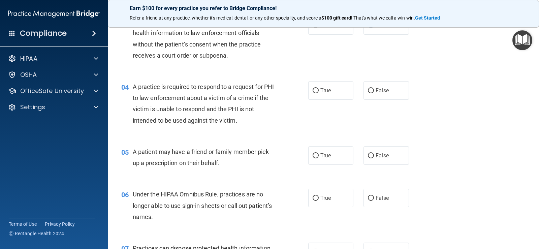
scroll to position [169, 0]
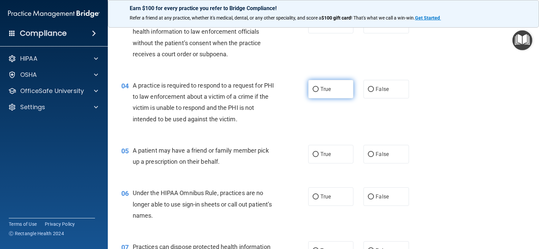
click at [315, 90] on input "True" at bounding box center [316, 89] width 6 height 5
radio input "true"
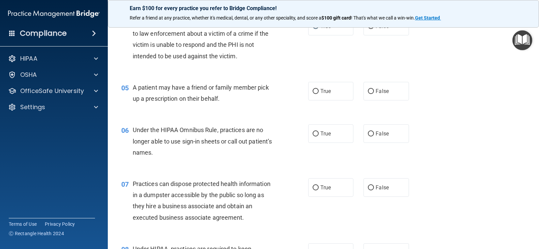
scroll to position [236, 0]
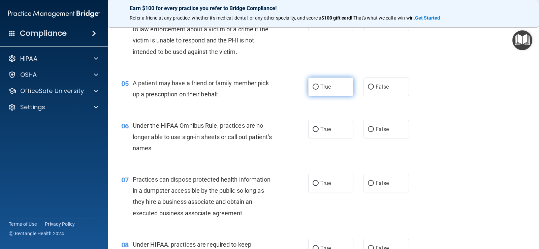
click at [314, 87] on input "True" at bounding box center [316, 87] width 6 height 5
radio input "true"
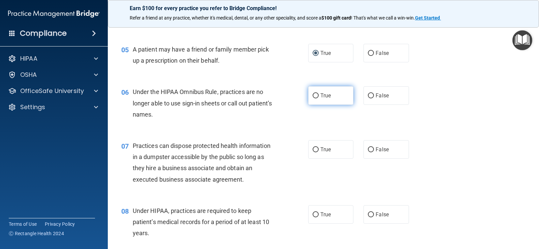
click at [315, 95] on input "True" at bounding box center [316, 95] width 6 height 5
radio input "true"
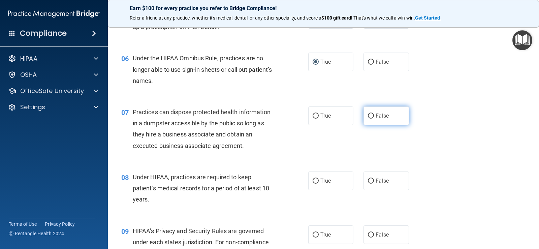
click at [368, 116] on input "False" at bounding box center [371, 116] width 6 height 5
radio input "true"
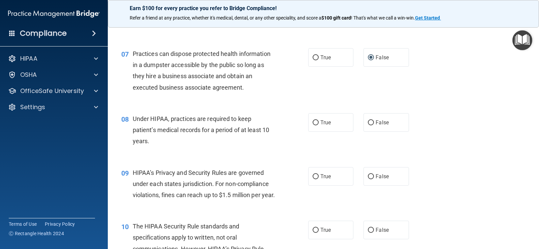
scroll to position [371, 0]
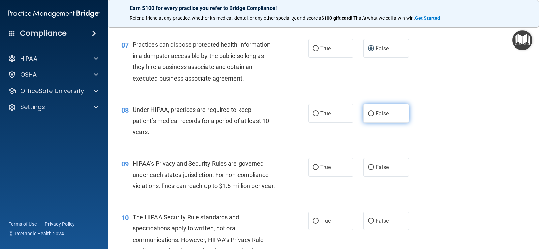
click at [368, 114] on input "False" at bounding box center [371, 113] width 6 height 5
radio input "true"
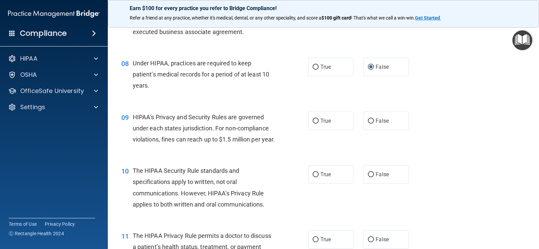
scroll to position [438, 0]
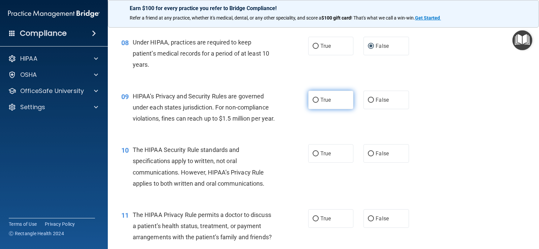
click at [314, 100] on input "True" at bounding box center [316, 100] width 6 height 5
radio input "true"
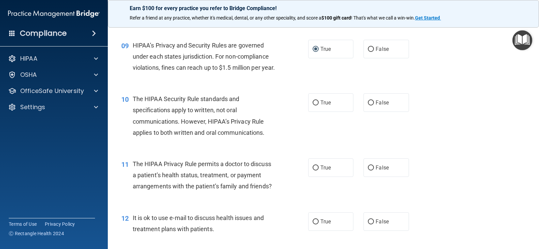
scroll to position [506, 0]
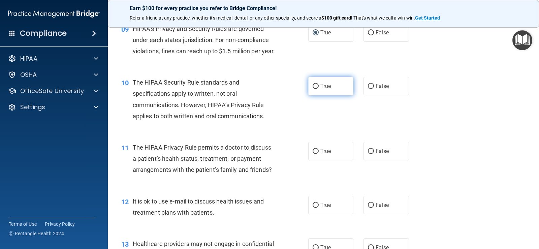
click at [313, 89] on input "True" at bounding box center [316, 86] width 6 height 5
radio input "true"
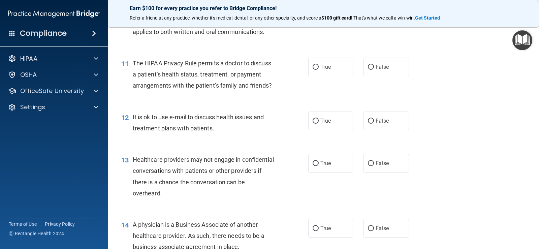
scroll to position [607, 0]
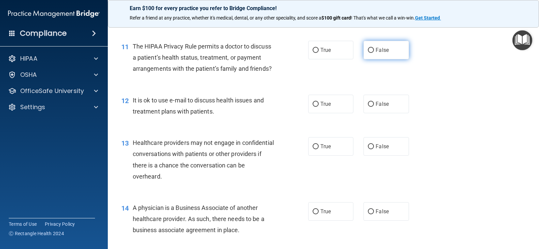
click at [368, 53] on input "False" at bounding box center [371, 50] width 6 height 5
radio input "true"
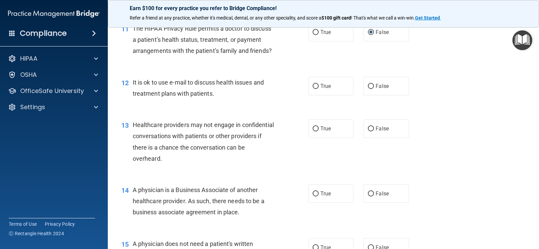
scroll to position [640, 0]
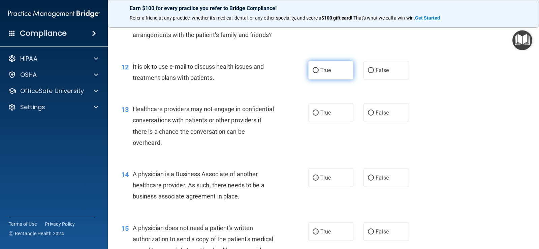
click at [314, 73] on input "True" at bounding box center [316, 70] width 6 height 5
radio input "true"
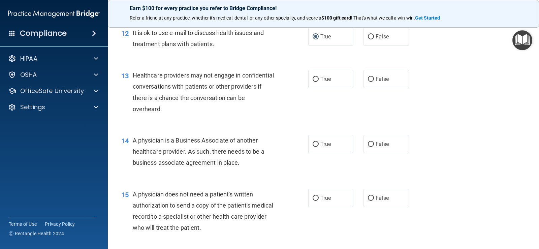
scroll to position [708, 0]
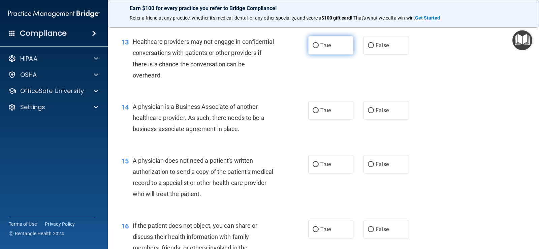
click at [313, 48] on input "True" at bounding box center [316, 45] width 6 height 5
radio input "true"
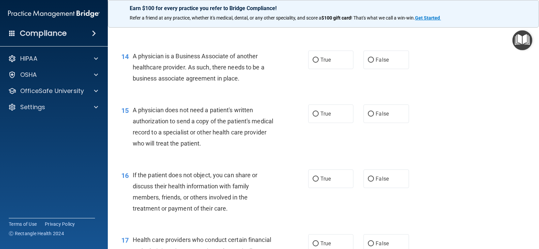
scroll to position [775, 0]
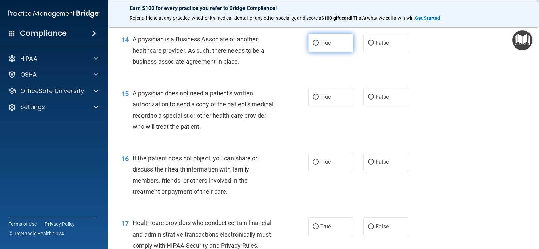
click at [315, 46] on input "True" at bounding box center [316, 43] width 6 height 5
radio input "true"
click at [370, 100] on input "False" at bounding box center [371, 97] width 6 height 5
radio input "true"
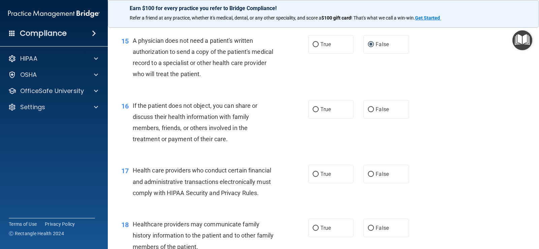
scroll to position [843, 0]
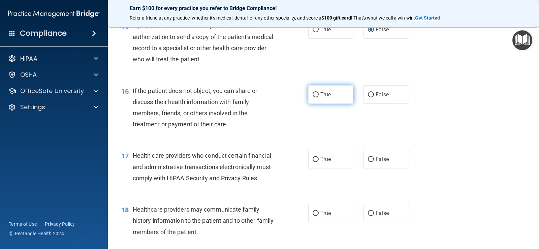
click at [315, 97] on input "True" at bounding box center [316, 94] width 6 height 5
radio input "true"
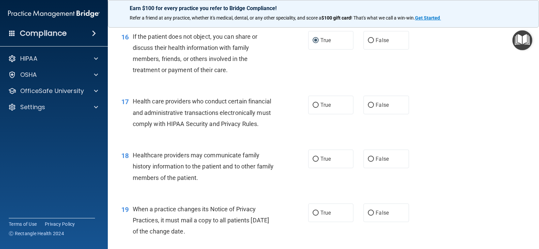
scroll to position [910, 0]
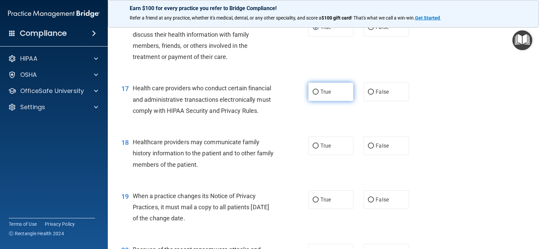
click at [314, 101] on label "True" at bounding box center [330, 92] width 45 height 19
click at [314, 95] on input "True" at bounding box center [316, 92] width 6 height 5
radio input "true"
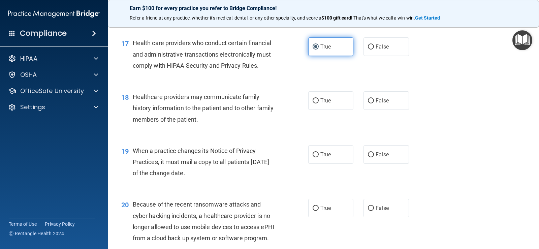
scroll to position [978, 0]
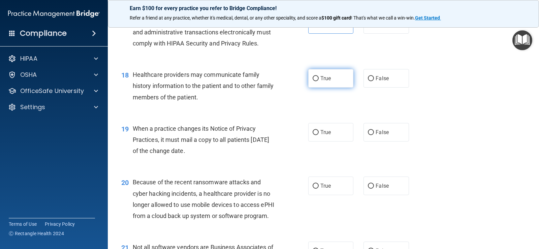
click at [313, 81] on input "True" at bounding box center [316, 78] width 6 height 5
radio input "true"
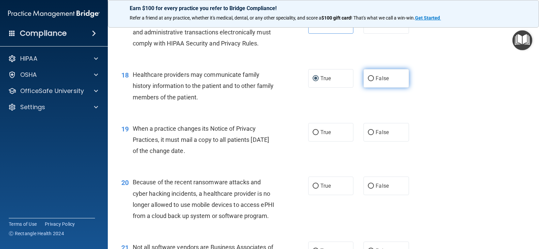
click at [369, 81] on input "False" at bounding box center [371, 78] width 6 height 5
radio input "true"
radio input "false"
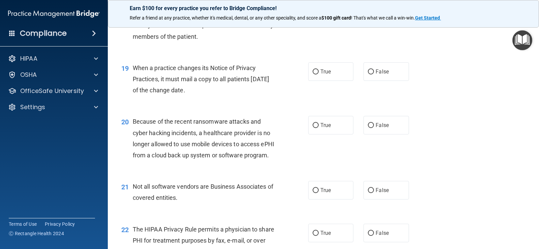
scroll to position [1045, 0]
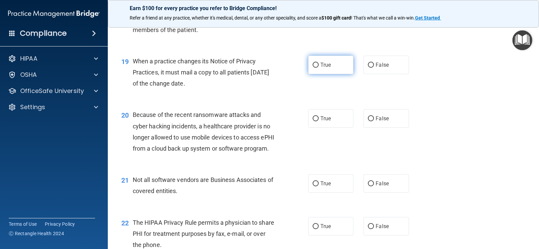
click at [314, 68] on input "True" at bounding box center [316, 65] width 6 height 5
radio input "true"
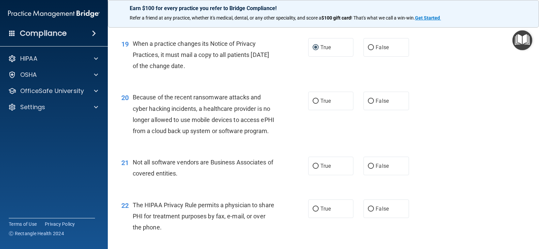
scroll to position [1079, 0]
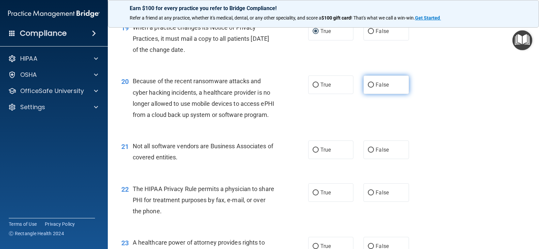
click at [368, 88] on input "False" at bounding box center [371, 85] width 6 height 5
radio input "true"
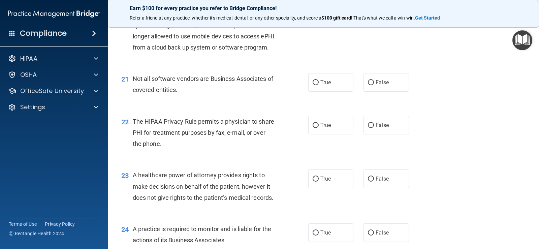
scroll to position [1180, 0]
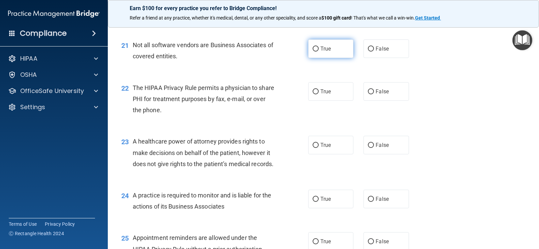
click at [313, 52] on input "True" at bounding box center [316, 49] width 6 height 5
radio input "true"
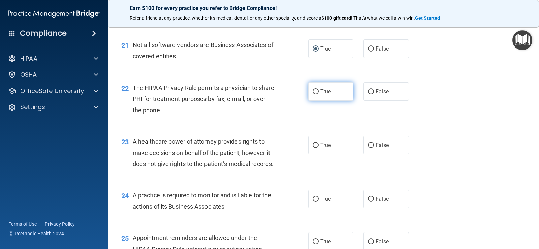
click at [314, 94] on input "True" at bounding box center [316, 91] width 6 height 5
radio input "true"
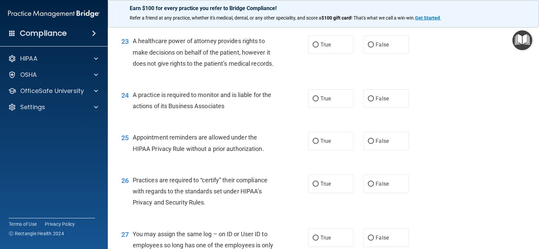
scroll to position [1281, 0]
click at [368, 47] on input "False" at bounding box center [371, 44] width 6 height 5
radio input "true"
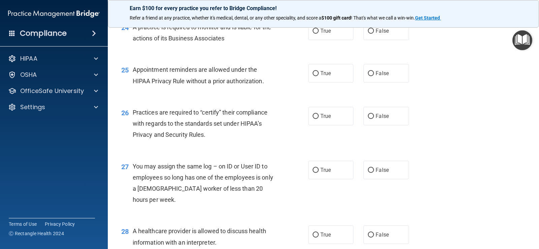
scroll to position [1348, 0]
click at [368, 33] on input "False" at bounding box center [371, 30] width 6 height 5
radio input "true"
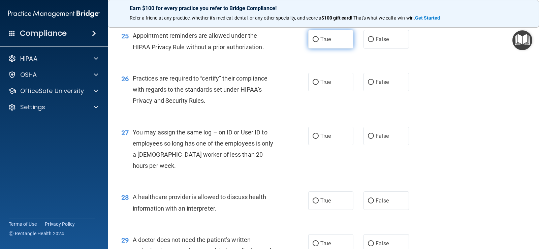
click at [313, 42] on input "True" at bounding box center [316, 39] width 6 height 5
radio input "true"
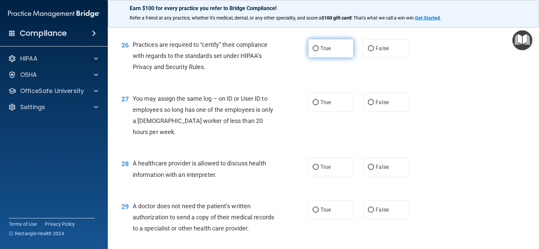
click at [315, 51] on input "True" at bounding box center [316, 48] width 6 height 5
radio input "true"
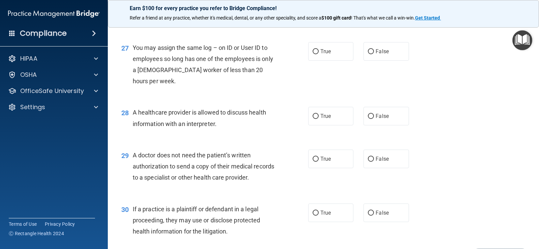
scroll to position [1483, 0]
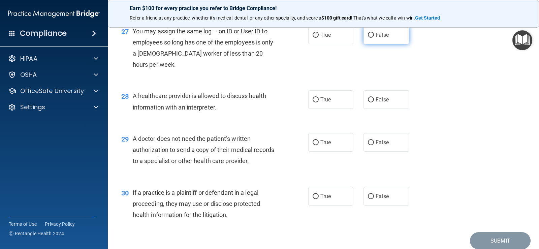
click at [368, 38] on input "False" at bounding box center [371, 35] width 6 height 5
radio input "true"
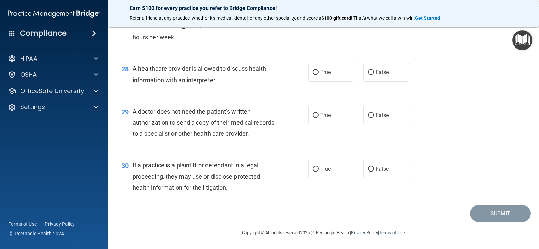
scroll to position [1544, 0]
click at [314, 70] on input "True" at bounding box center [316, 72] width 6 height 5
radio input "true"
click at [369, 113] on input "False" at bounding box center [371, 115] width 6 height 5
radio input "true"
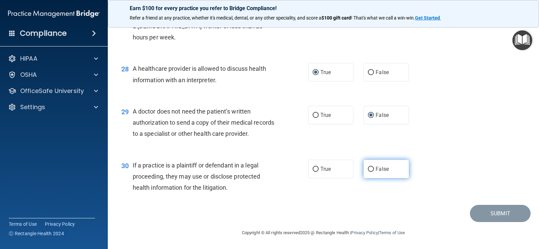
click at [369, 167] on input "False" at bounding box center [371, 169] width 6 height 5
radio input "true"
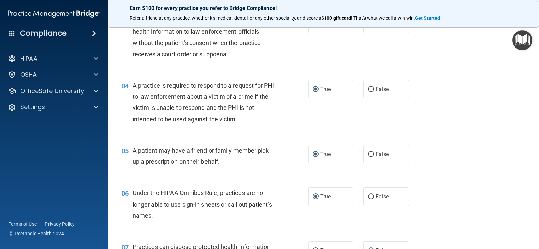
scroll to position [0, 0]
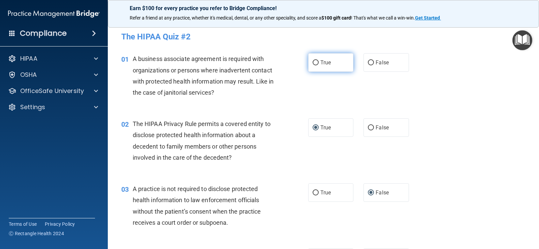
click at [313, 61] on input "True" at bounding box center [316, 62] width 6 height 5
radio input "true"
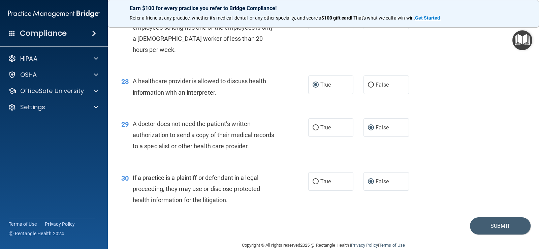
scroll to position [1544, 0]
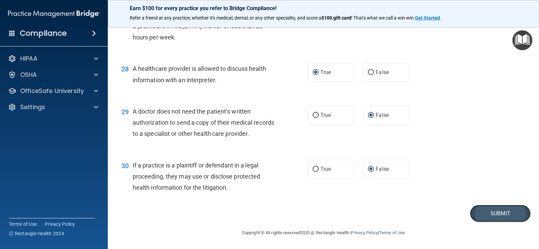
click at [476, 211] on button "Submit" at bounding box center [500, 213] width 61 height 17
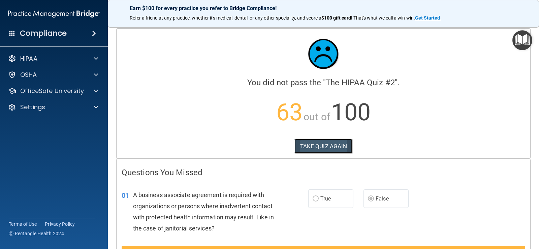
click at [334, 143] on button "TAKE QUIZ AGAIN" at bounding box center [324, 146] width 58 height 15
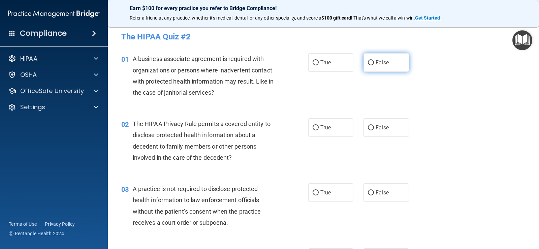
click at [368, 60] on input "False" at bounding box center [371, 62] width 6 height 5
radio input "true"
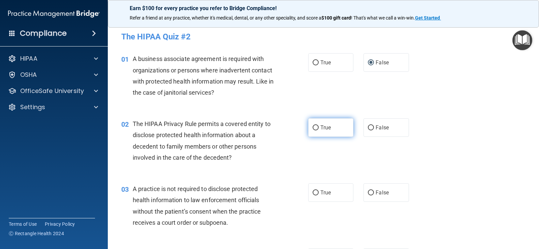
click at [313, 128] on input "True" at bounding box center [316, 127] width 6 height 5
radio input "true"
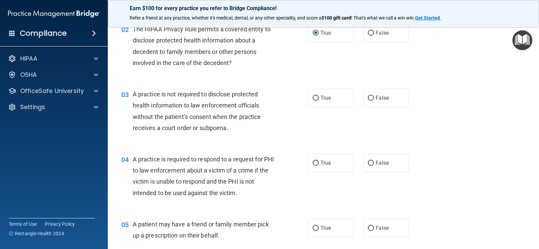
scroll to position [101, 0]
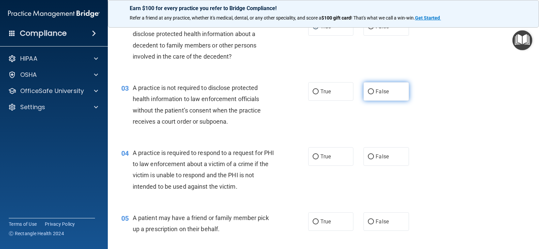
click at [368, 91] on input "False" at bounding box center [371, 91] width 6 height 5
radio input "true"
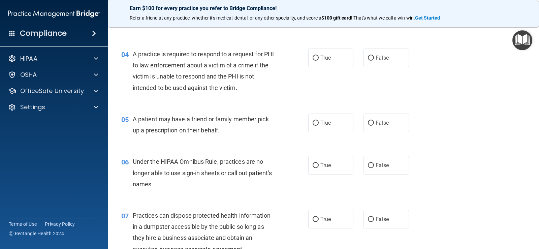
scroll to position [202, 0]
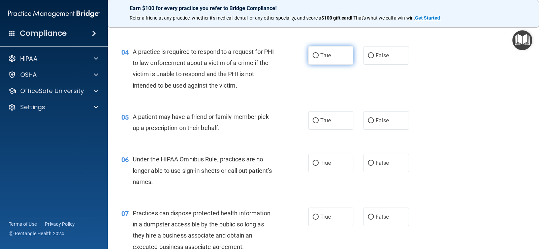
click at [313, 53] on input "True" at bounding box center [316, 55] width 6 height 5
radio input "true"
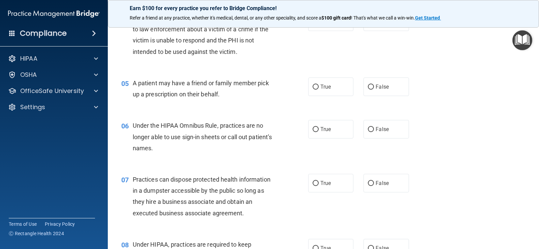
scroll to position [270, 0]
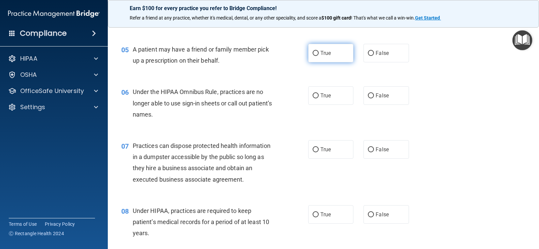
click at [313, 52] on input "True" at bounding box center [316, 53] width 6 height 5
radio input "true"
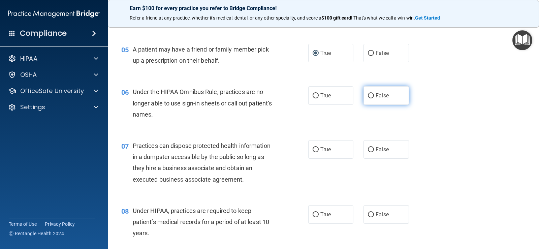
click at [368, 94] on input "False" at bounding box center [371, 95] width 6 height 5
radio input "true"
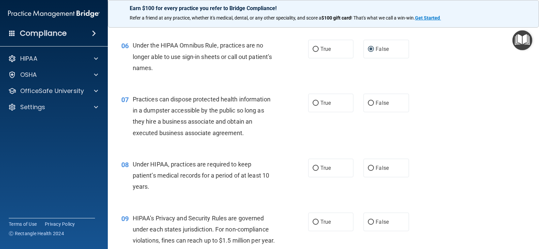
scroll to position [337, 0]
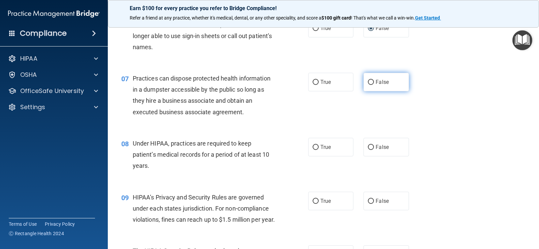
click at [368, 82] on input "False" at bounding box center [371, 82] width 6 height 5
radio input "true"
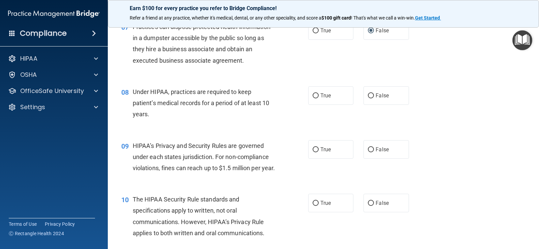
scroll to position [405, 0]
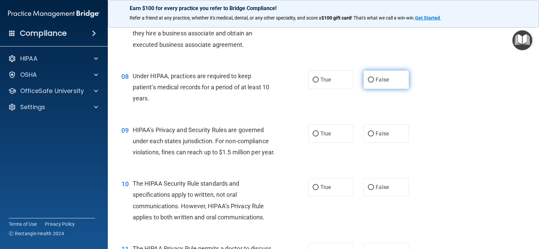
click at [368, 79] on input "False" at bounding box center [371, 80] width 6 height 5
radio input "true"
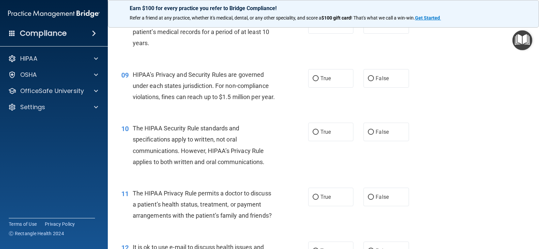
scroll to position [472, 0]
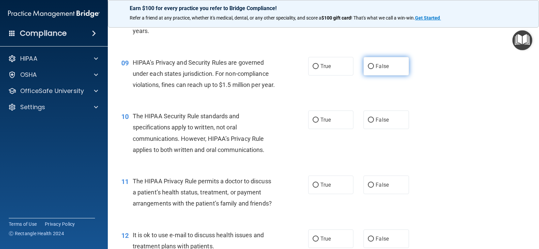
click at [368, 66] on input "False" at bounding box center [371, 66] width 6 height 5
radio input "true"
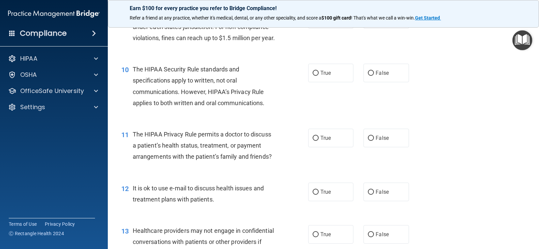
scroll to position [539, 0]
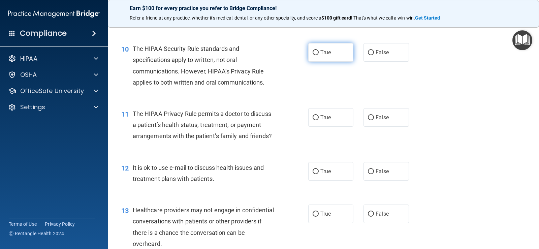
click at [315, 55] on input "True" at bounding box center [316, 52] width 6 height 5
radio input "true"
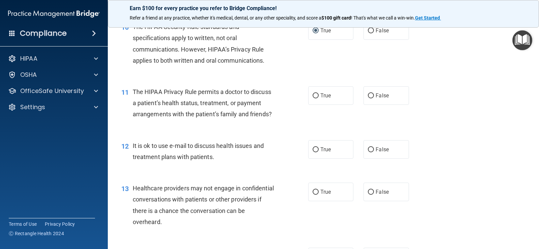
scroll to position [573, 0]
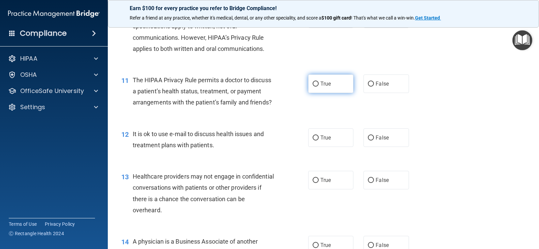
click at [313, 87] on input "True" at bounding box center [316, 84] width 6 height 5
radio input "true"
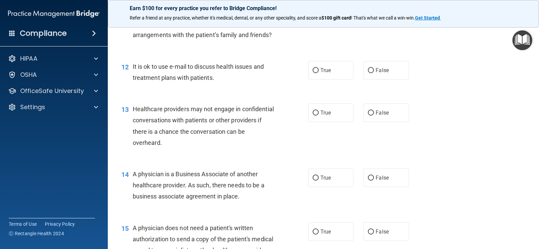
scroll to position [674, 0]
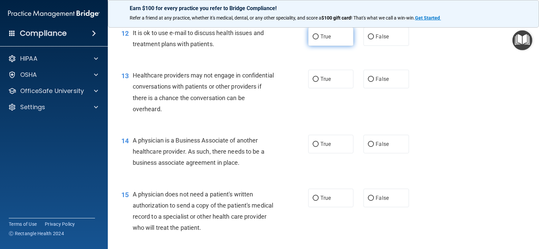
click at [315, 39] on input "True" at bounding box center [316, 36] width 6 height 5
radio input "true"
click at [368, 82] on input "False" at bounding box center [371, 79] width 6 height 5
radio input "true"
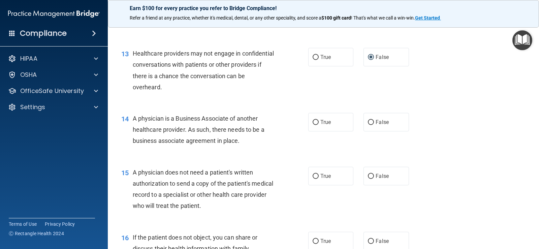
scroll to position [708, 0]
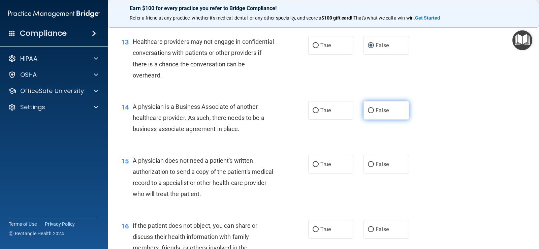
click at [369, 113] on input "False" at bounding box center [371, 110] width 6 height 5
radio input "true"
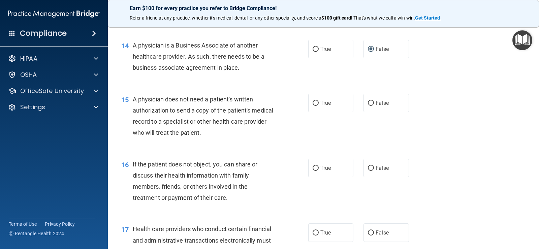
scroll to position [775, 0]
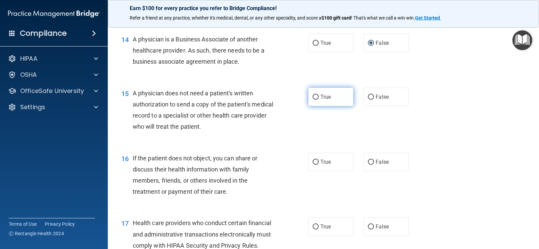
click at [314, 100] on input "True" at bounding box center [316, 97] width 6 height 5
radio input "true"
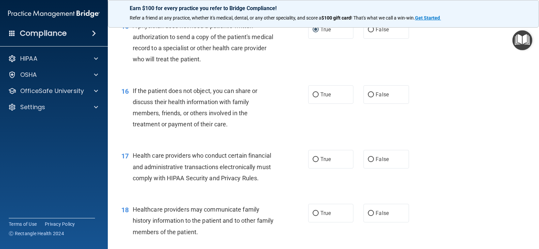
scroll to position [876, 0]
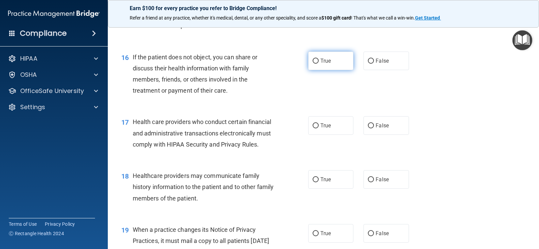
click at [314, 64] on input "True" at bounding box center [316, 61] width 6 height 5
radio input "true"
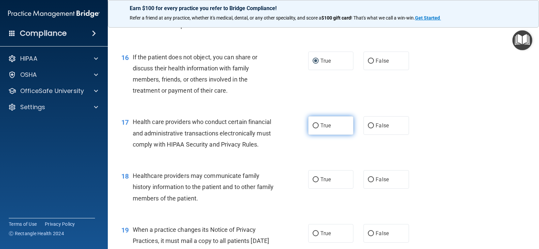
click at [313, 128] on input "True" at bounding box center [316, 125] width 6 height 5
radio input "true"
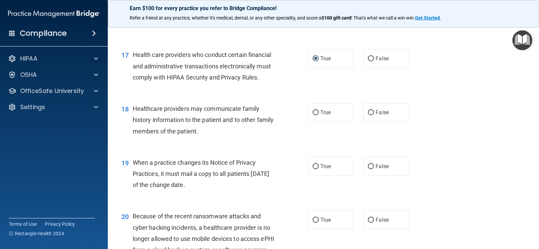
scroll to position [944, 0]
click at [314, 115] on input "True" at bounding box center [316, 112] width 6 height 5
radio input "true"
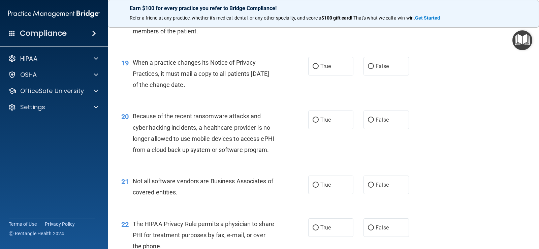
scroll to position [1045, 0]
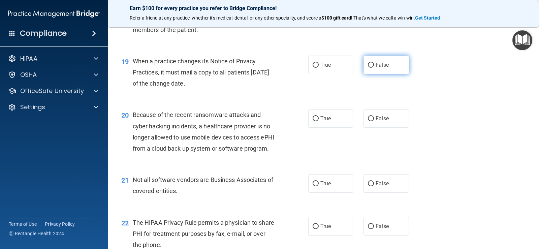
click at [368, 68] on input "False" at bounding box center [371, 65] width 6 height 5
radio input "true"
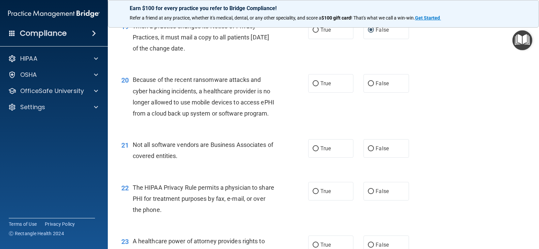
scroll to position [1112, 0]
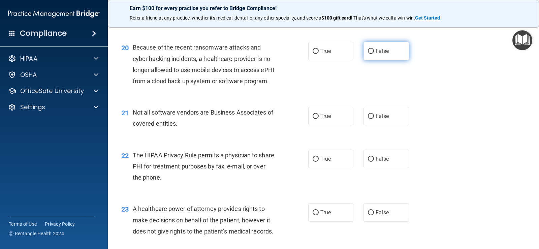
click at [368, 54] on input "False" at bounding box center [371, 51] width 6 height 5
radio input "true"
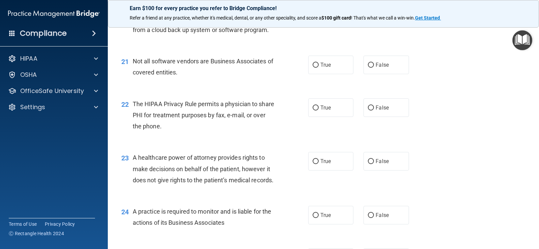
scroll to position [1180, 0]
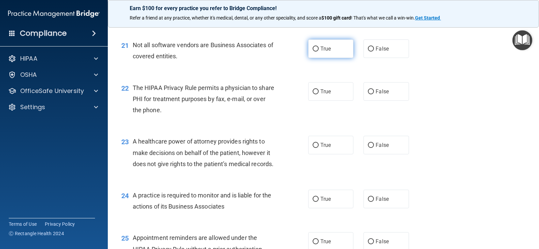
click at [312, 58] on label "True" at bounding box center [330, 48] width 45 height 19
click at [313, 52] on input "True" at bounding box center [316, 49] width 6 height 5
radio input "true"
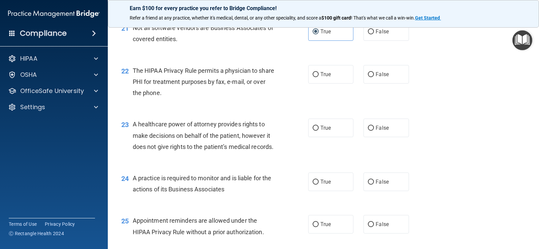
scroll to position [1214, 0]
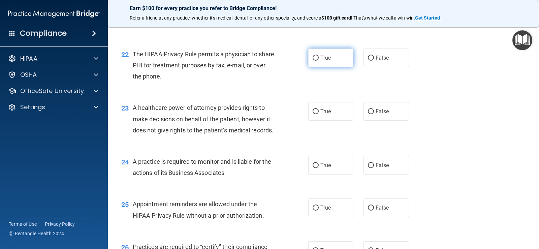
click at [313, 61] on input "True" at bounding box center [316, 58] width 6 height 5
radio input "true"
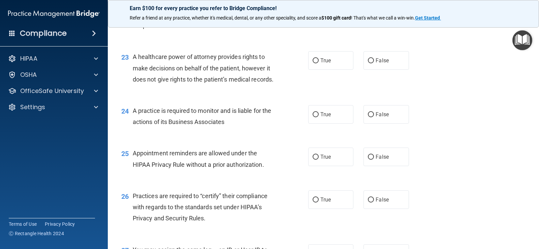
scroll to position [1281, 0]
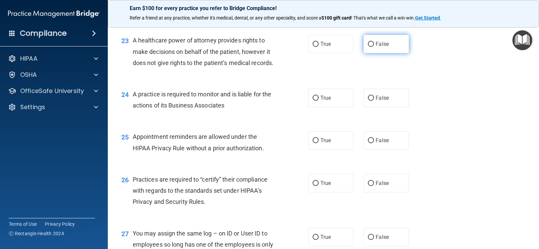
click at [370, 47] on input "False" at bounding box center [371, 44] width 6 height 5
radio input "true"
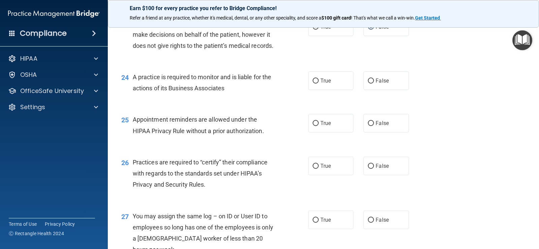
scroll to position [1315, 0]
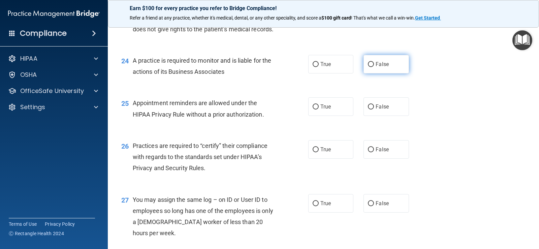
click at [368, 67] on input "False" at bounding box center [371, 64] width 6 height 5
radio input "true"
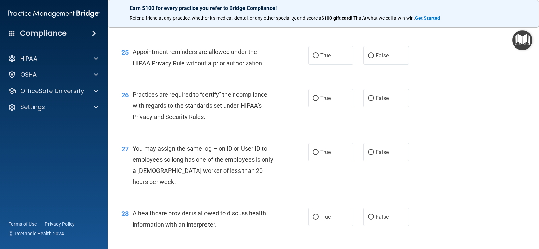
scroll to position [1382, 0]
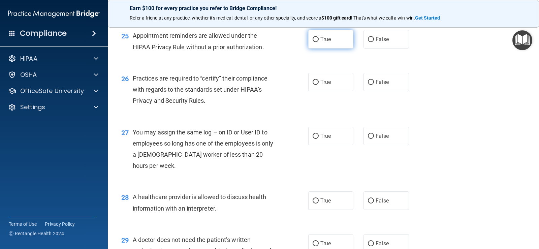
click at [313, 42] on input "True" at bounding box center [316, 39] width 6 height 5
radio input "true"
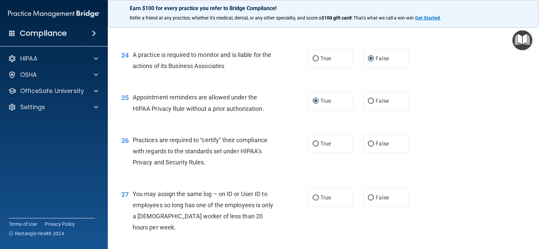
scroll to position [1348, 0]
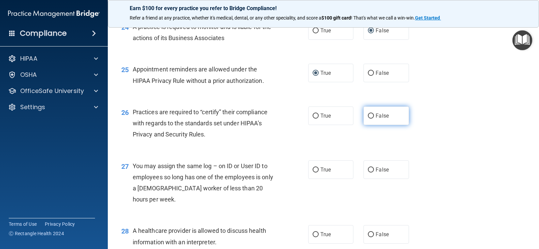
click at [369, 119] on input "False" at bounding box center [371, 116] width 6 height 5
radio input "true"
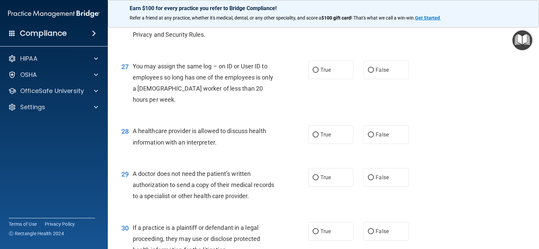
scroll to position [1449, 0]
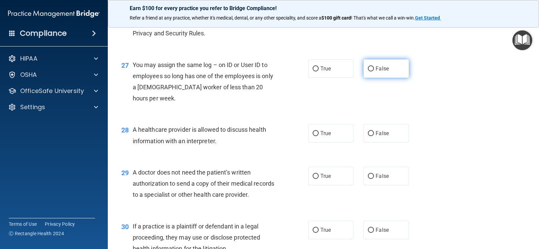
click at [368, 71] on input "False" at bounding box center [371, 68] width 6 height 5
radio input "true"
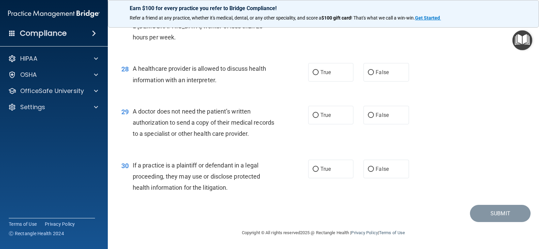
scroll to position [1517, 0]
click at [313, 75] on input "True" at bounding box center [316, 72] width 6 height 5
radio input "true"
drag, startPoint x: 312, startPoint y: 141, endPoint x: 300, endPoint y: 149, distance: 14.8
click at [313, 118] on input "True" at bounding box center [316, 115] width 6 height 5
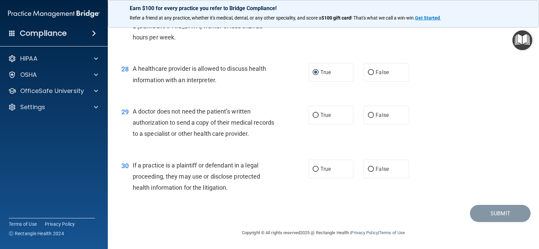
radio input "true"
click at [313, 168] on input "True" at bounding box center [316, 169] width 6 height 5
radio input "true"
click at [485, 208] on button "Submit" at bounding box center [500, 213] width 61 height 17
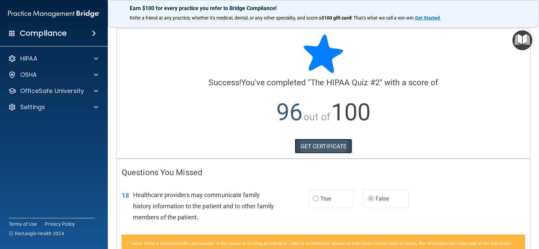
click at [335, 146] on link "GET CERTIFICATE" at bounding box center [324, 146] width 58 height 15
click at [95, 89] on span at bounding box center [96, 91] width 4 height 8
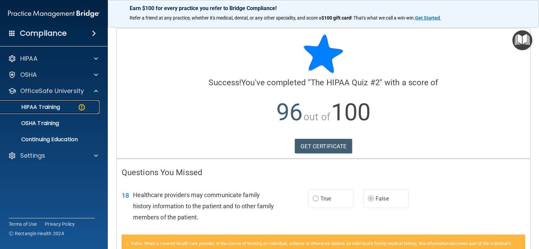
click at [67, 107] on div "HIPAA Training" at bounding box center [50, 107] width 92 height 7
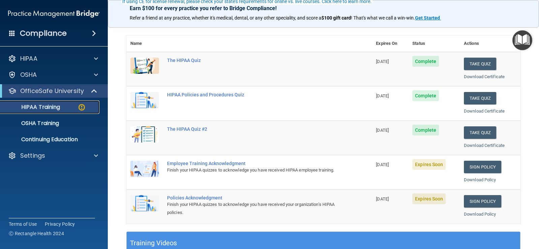
scroll to position [67, 0]
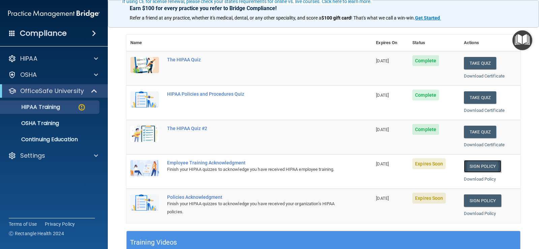
click at [483, 164] on link "Sign Policy" at bounding box center [482, 166] width 37 height 12
click at [482, 200] on link "Sign Policy" at bounding box center [482, 200] width 37 height 12
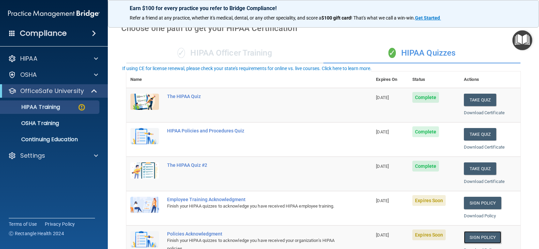
scroll to position [0, 0]
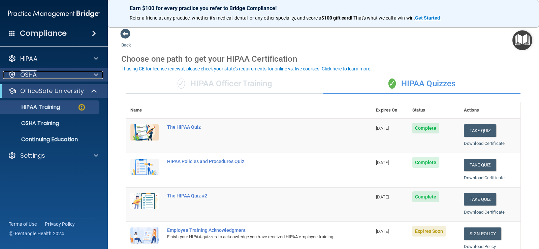
click at [45, 76] on div "OSHA" at bounding box center [45, 75] width 84 height 8
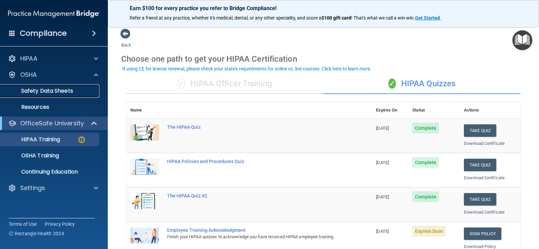
click at [45, 90] on p "Safety Data Sheets" at bounding box center [50, 91] width 92 height 7
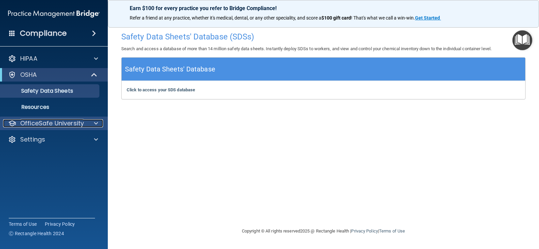
click at [37, 120] on p "OfficeSafe University" at bounding box center [52, 123] width 64 height 8
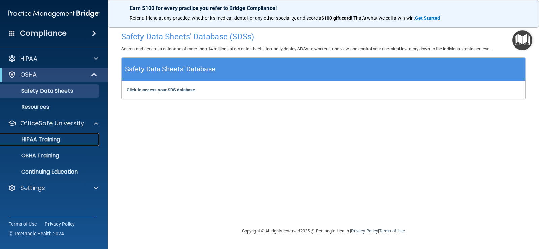
click at [33, 137] on p "HIPAA Training" at bounding box center [32, 139] width 56 height 7
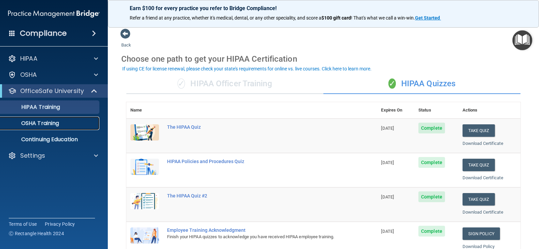
click at [45, 122] on p "OSHA Training" at bounding box center [31, 123] width 55 height 7
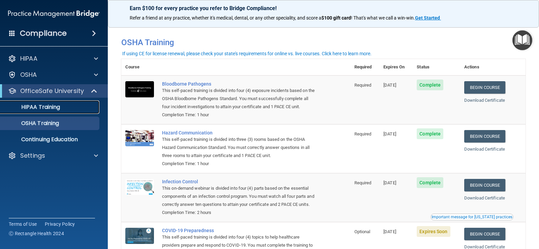
click at [42, 105] on p "HIPAA Training" at bounding box center [32, 107] width 56 height 7
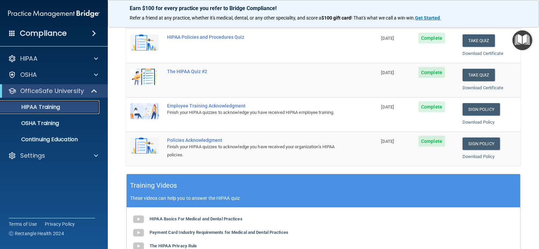
scroll to position [135, 0]
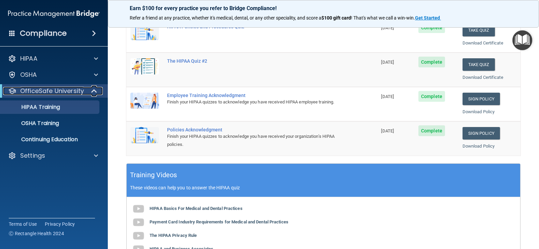
click at [48, 87] on p "OfficeSafe University" at bounding box center [52, 91] width 64 height 8
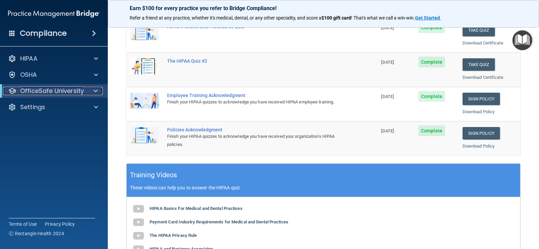
click at [98, 87] on div at bounding box center [94, 91] width 17 height 8
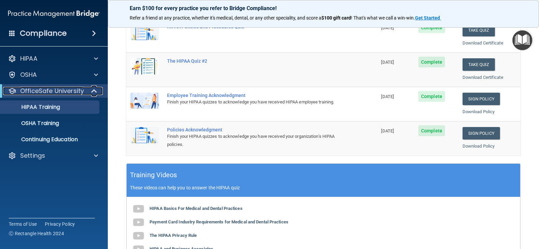
click at [98, 87] on div at bounding box center [94, 91] width 17 height 8
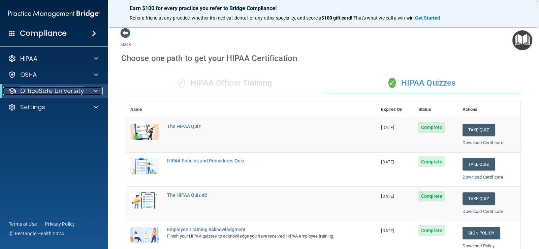
scroll to position [0, 0]
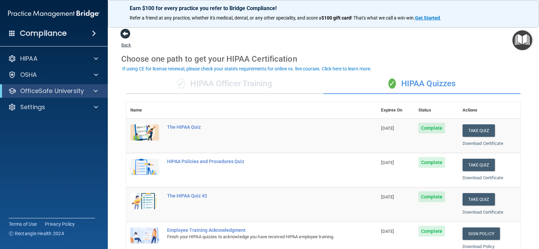
click at [127, 32] on span at bounding box center [125, 34] width 10 height 10
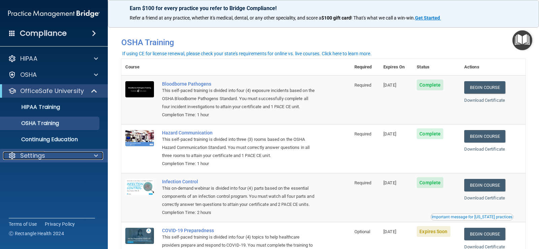
click at [43, 152] on p "Settings" at bounding box center [32, 156] width 25 height 8
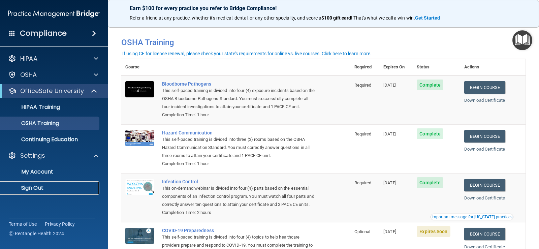
click at [41, 186] on p "Sign Out" at bounding box center [50, 188] width 92 height 7
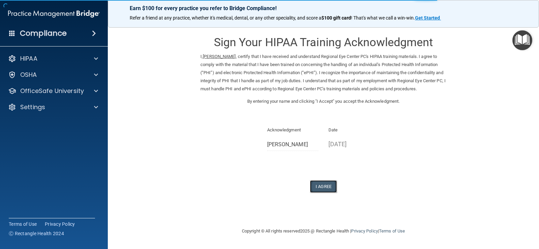
click at [320, 183] on button "I Agree" at bounding box center [323, 186] width 27 height 12
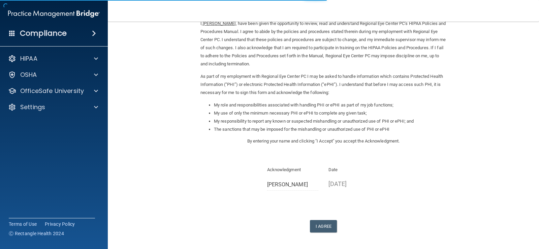
scroll to position [60, 0]
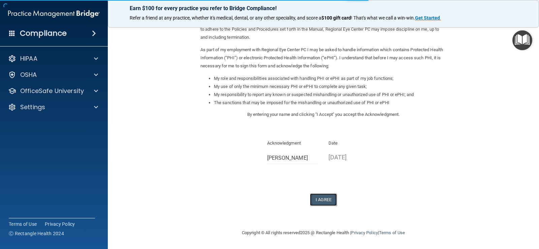
click at [328, 199] on button "I Agree" at bounding box center [323, 199] width 27 height 12
